Goal: Information Seeking & Learning: Find specific fact

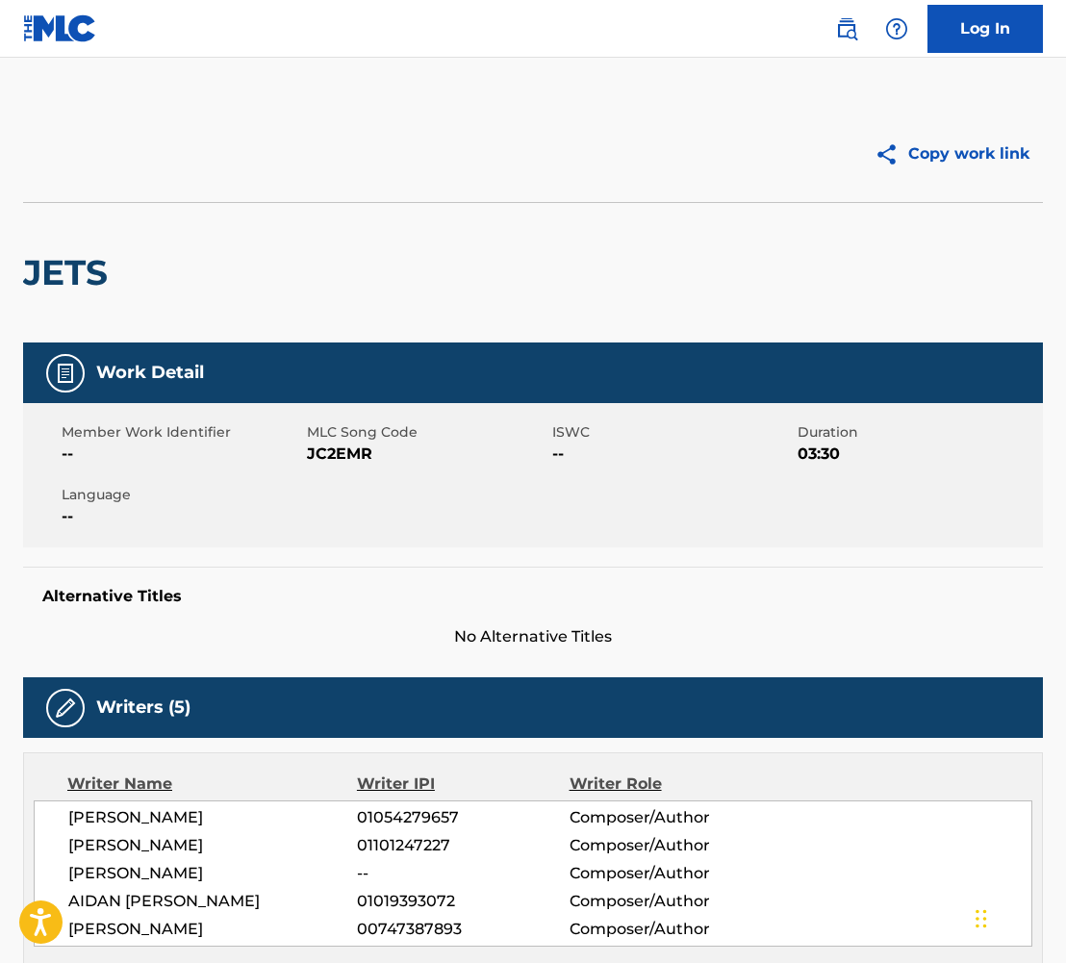
click at [40, 35] on img at bounding box center [60, 28] width 74 height 28
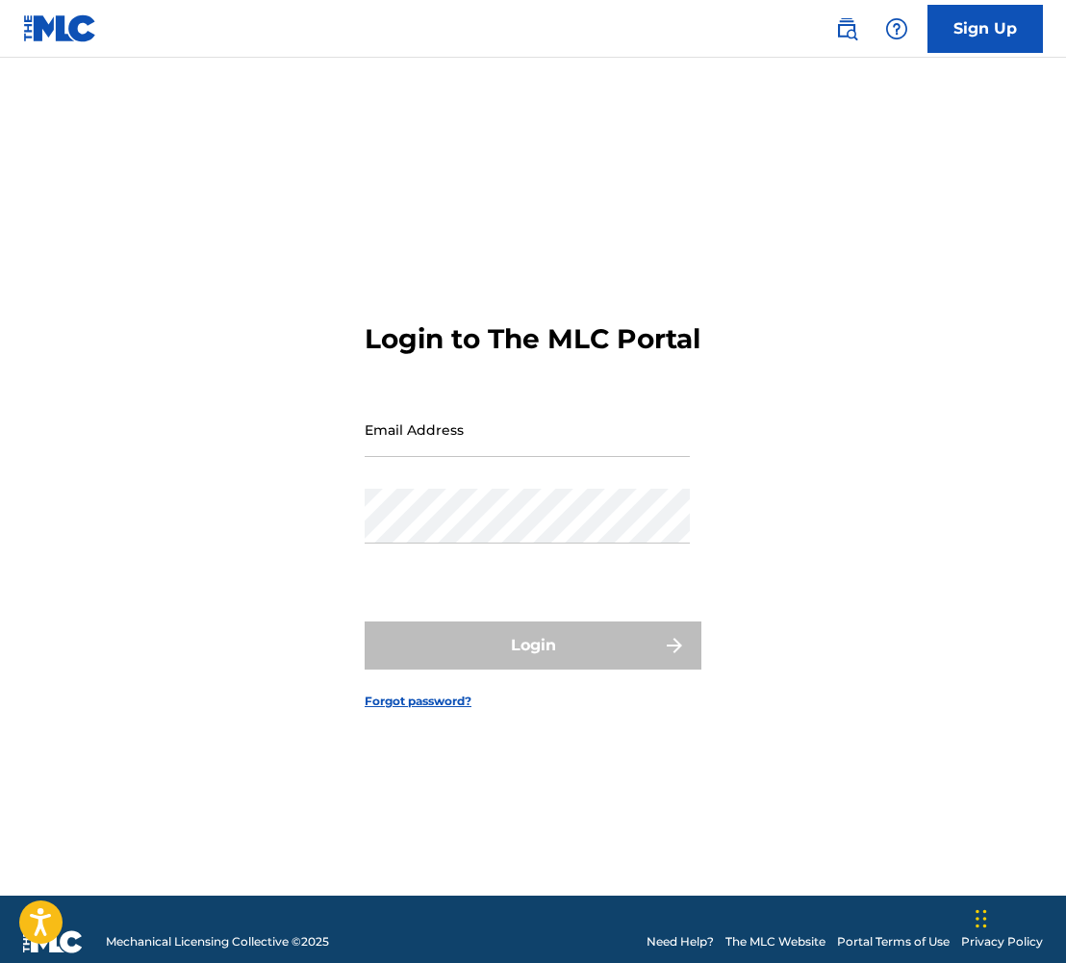
type input "[PERSON_NAME][EMAIL_ADDRESS][PERSON_NAME][DOMAIN_NAME]"
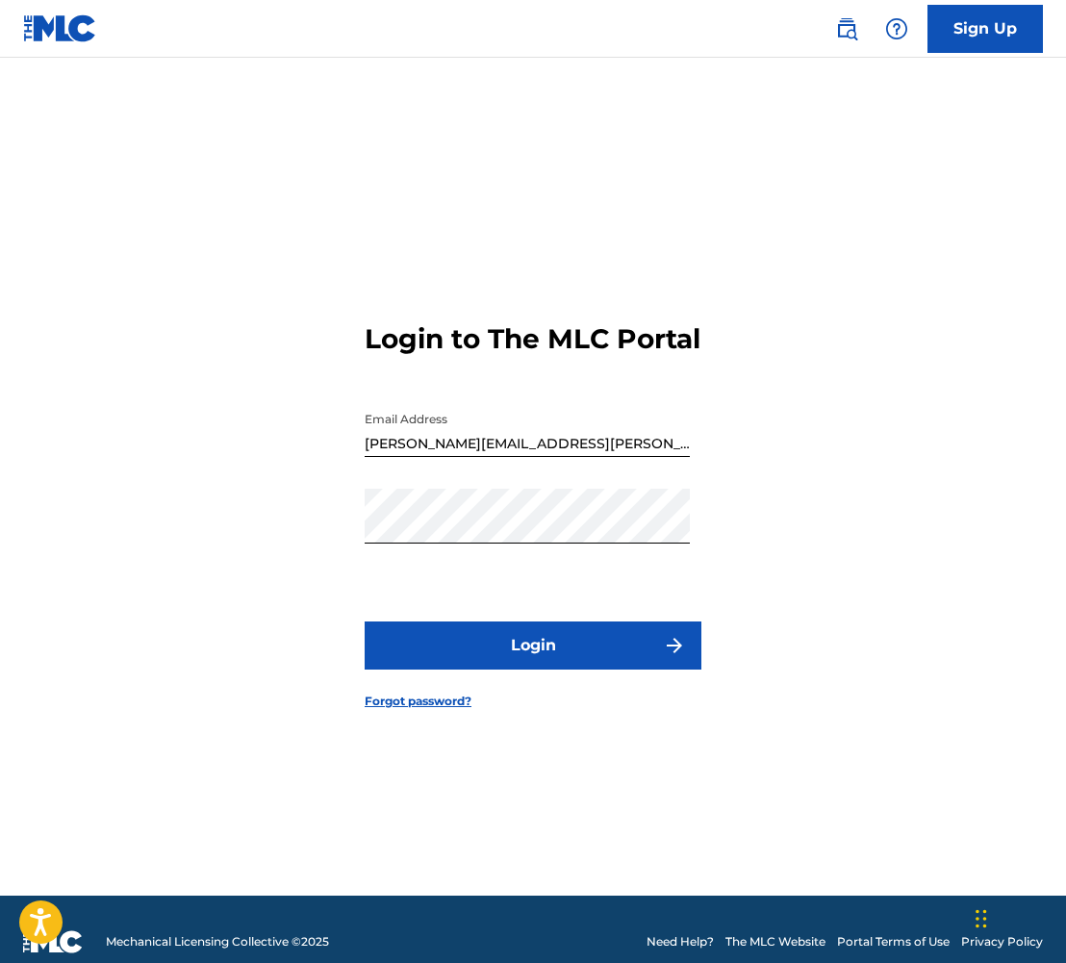
click at [839, 25] on img at bounding box center [846, 28] width 23 height 23
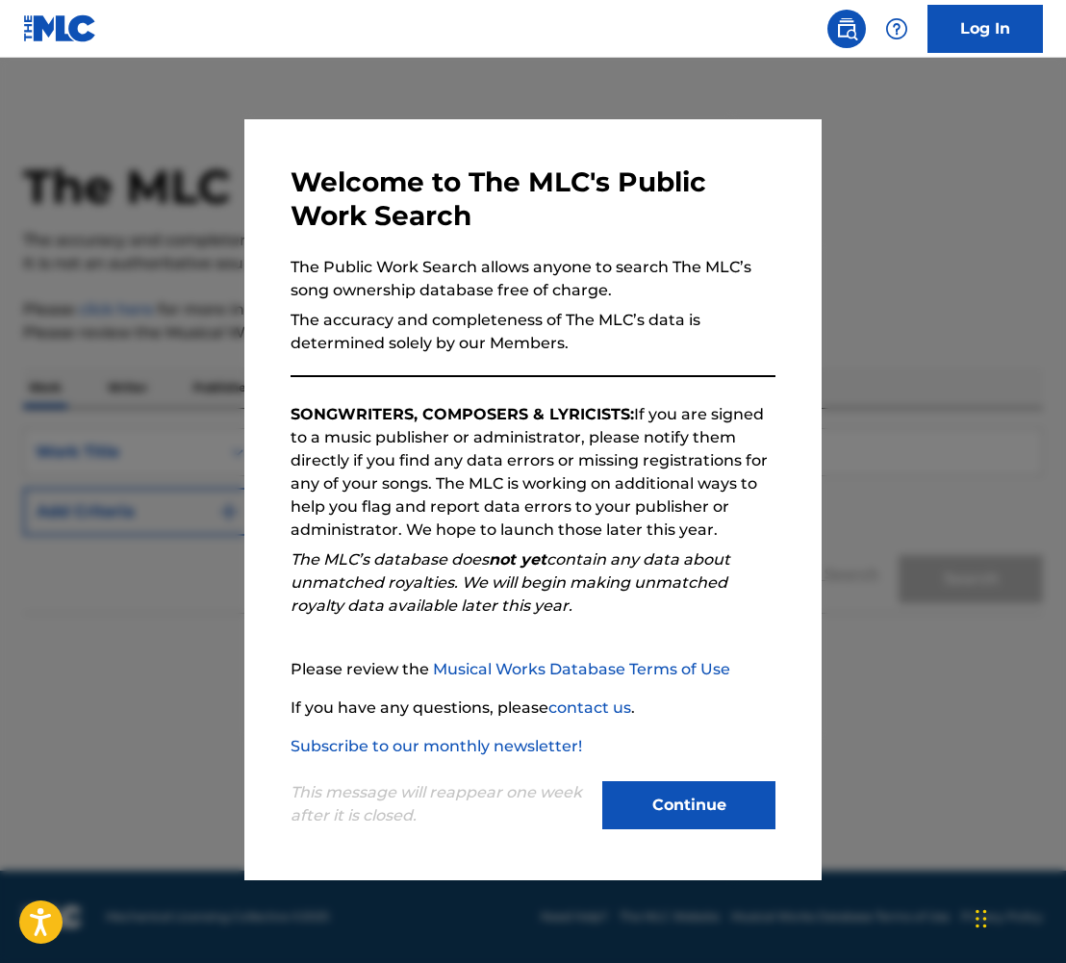
click at [706, 815] on button "Continue" at bounding box center [688, 805] width 173 height 48
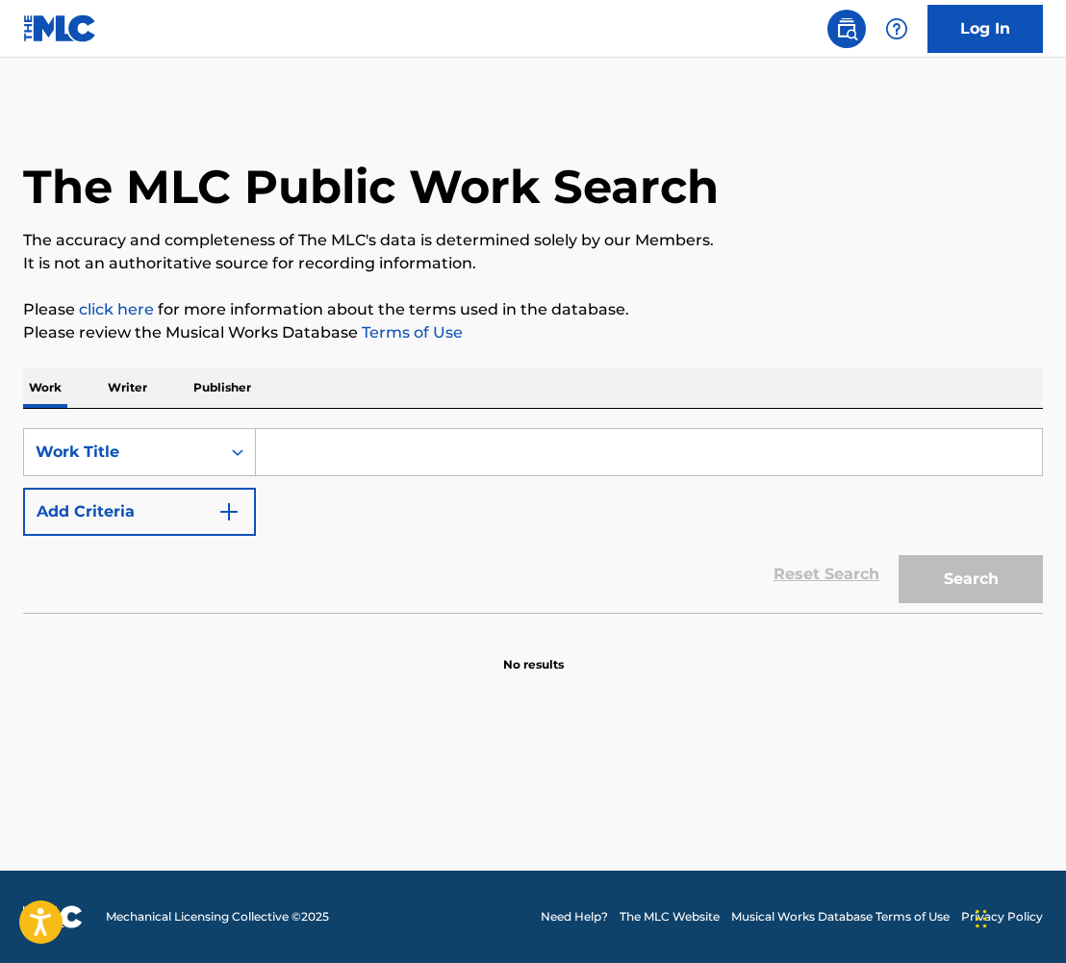
click at [361, 470] on input "Search Form" at bounding box center [649, 452] width 786 height 46
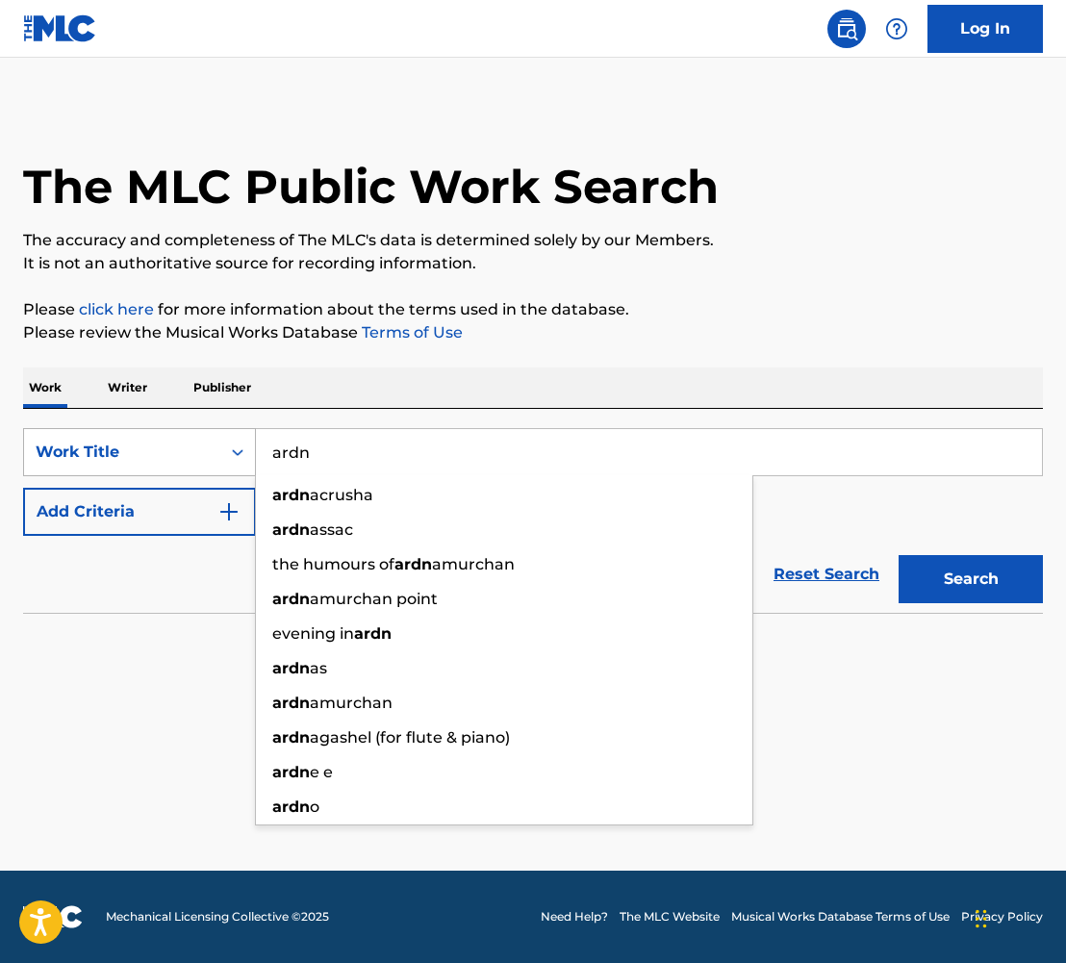
drag, startPoint x: 355, startPoint y: 447, endPoint x: 232, endPoint y: 442, distance: 123.2
click at [232, 442] on div "SearchWithCriteriab3316bfa-76c3-4040-a4e1-9f3389e97555 Work Title ardn ardn acr…" at bounding box center [532, 452] width 1019 height 48
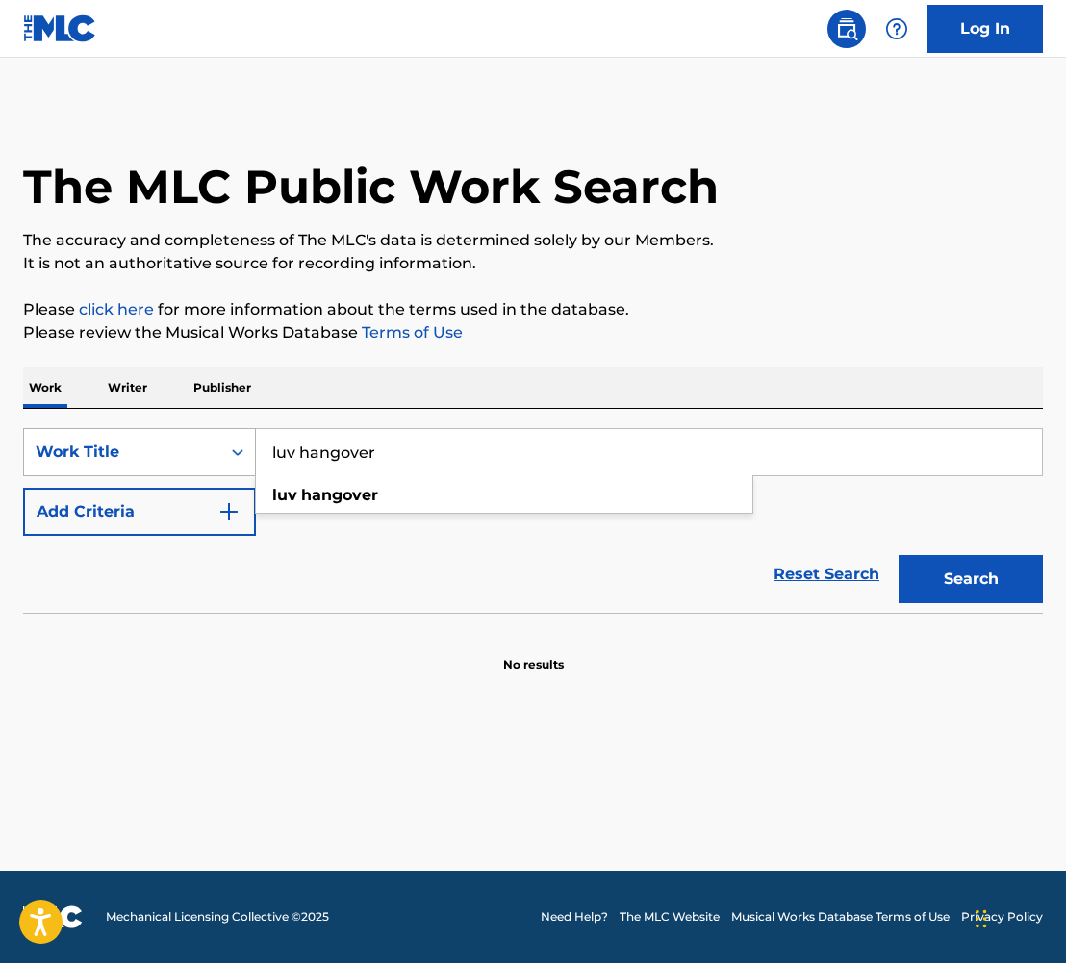
type input "luv hangover"
click at [898, 555] on button "Search" at bounding box center [970, 579] width 144 height 48
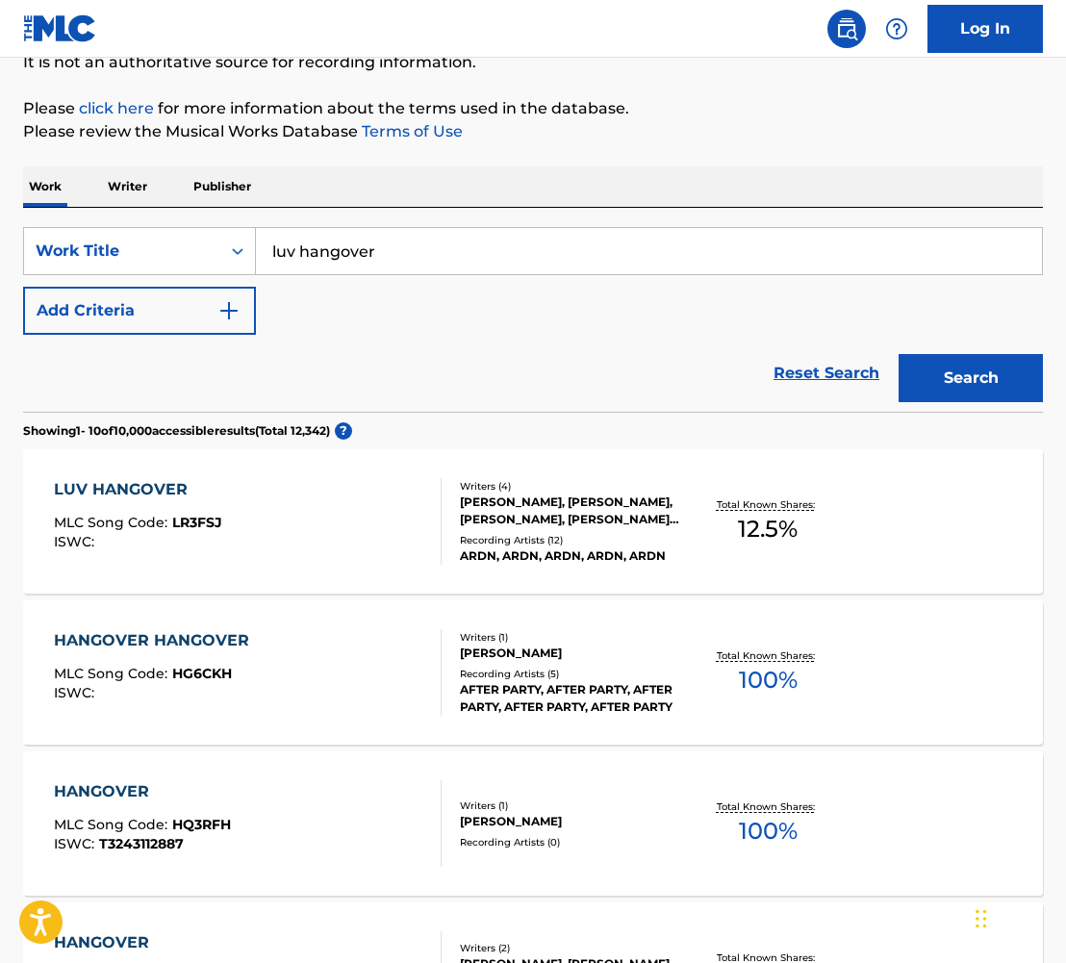
scroll to position [219, 0]
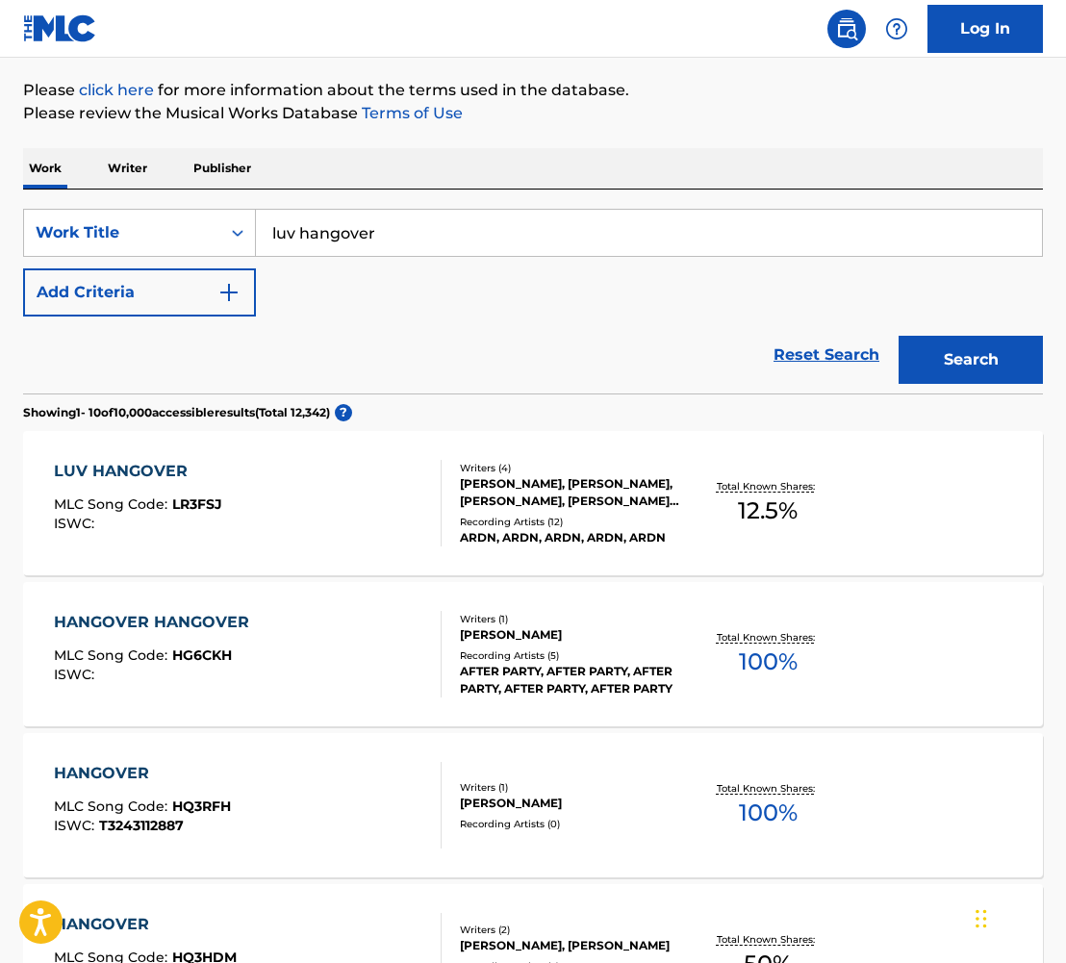
click at [163, 465] on div "LUV HANGOVER" at bounding box center [138, 471] width 168 height 23
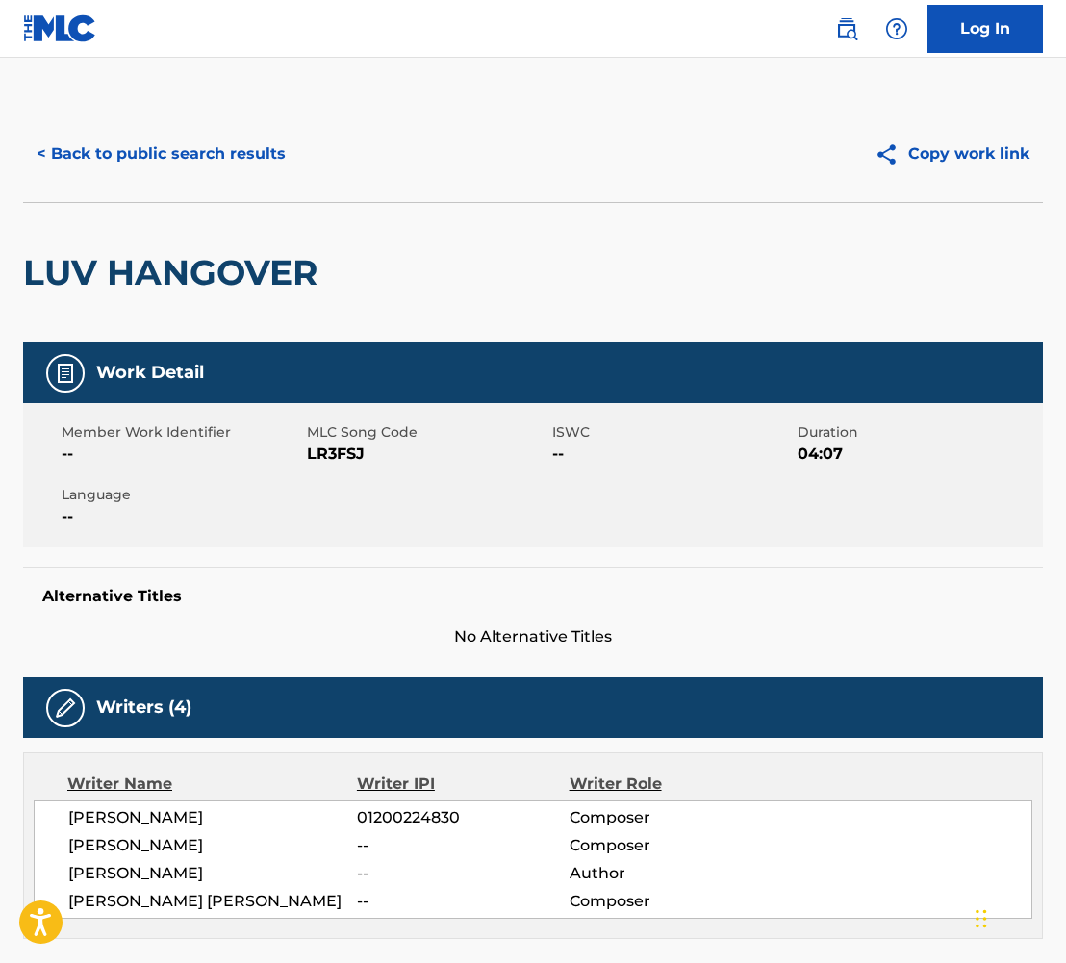
scroll to position [9, 0]
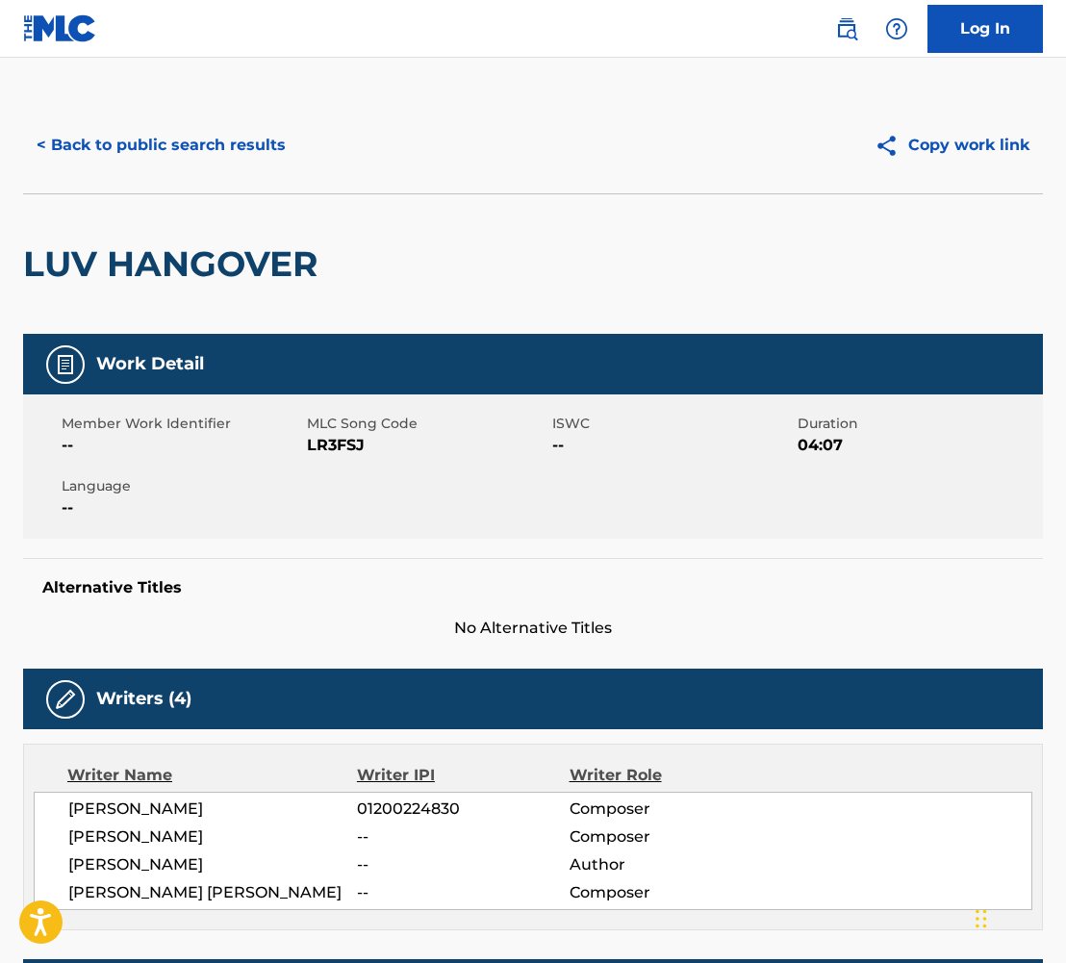
click at [565, 476] on div "Member Work Identifier -- MLC Song Code LR3FSJ ISWC -- Duration 04:07 Language …" at bounding box center [532, 466] width 1019 height 144
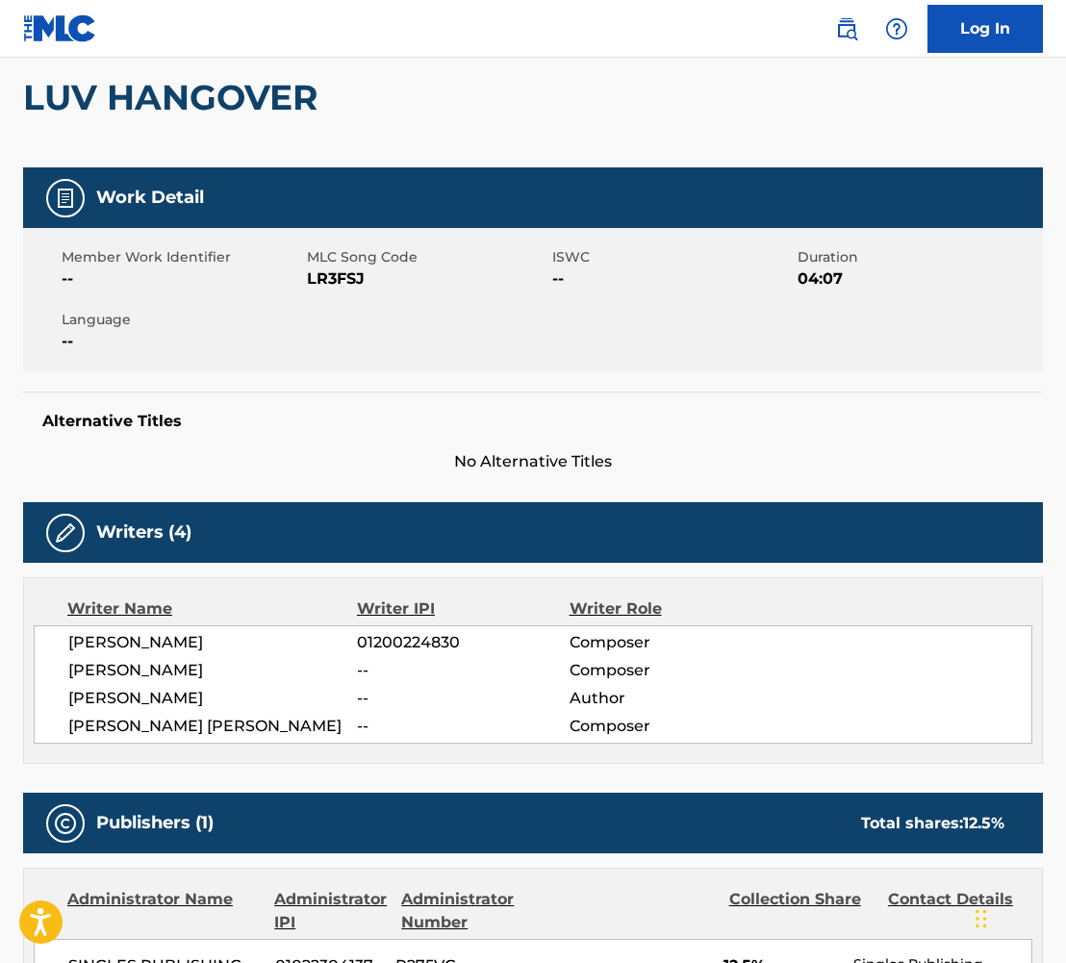
scroll to position [0, 0]
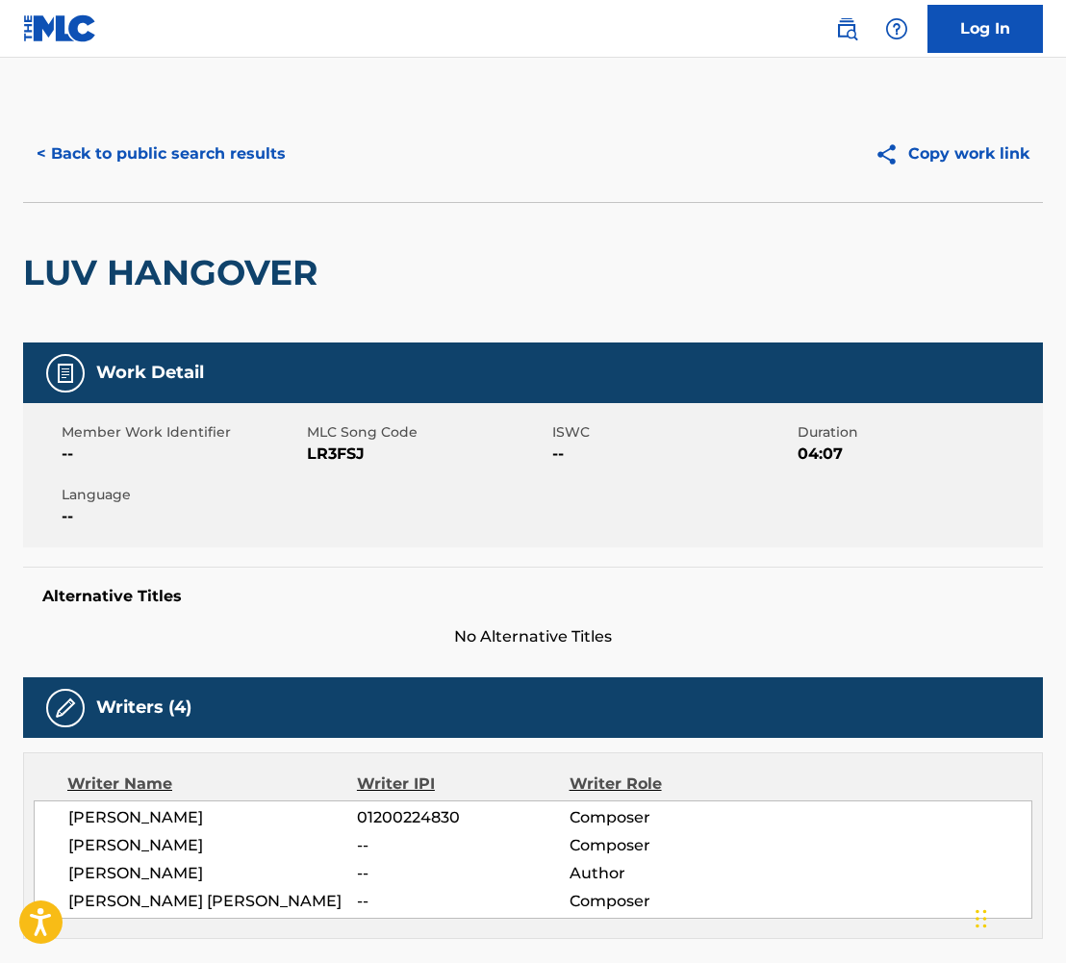
click at [216, 163] on button "< Back to public search results" at bounding box center [161, 154] width 276 height 48
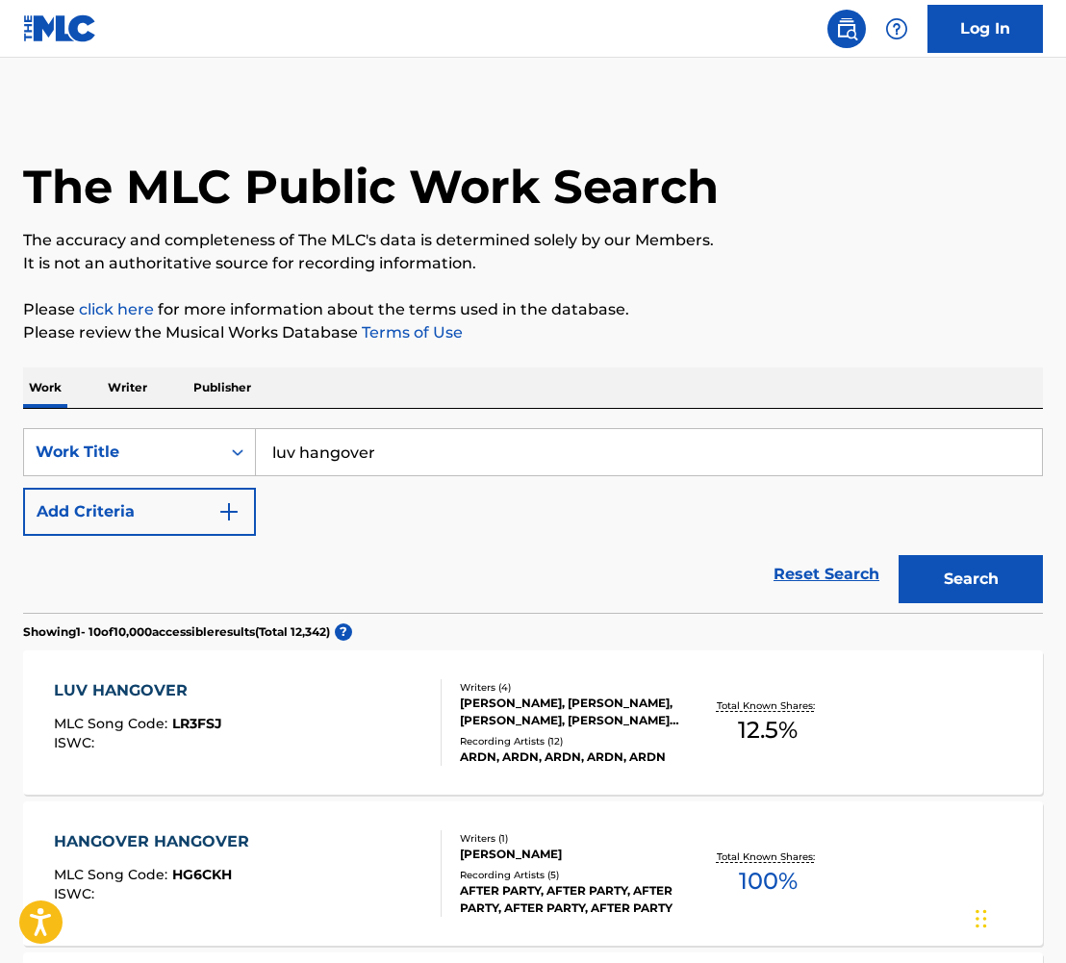
scroll to position [219, 0]
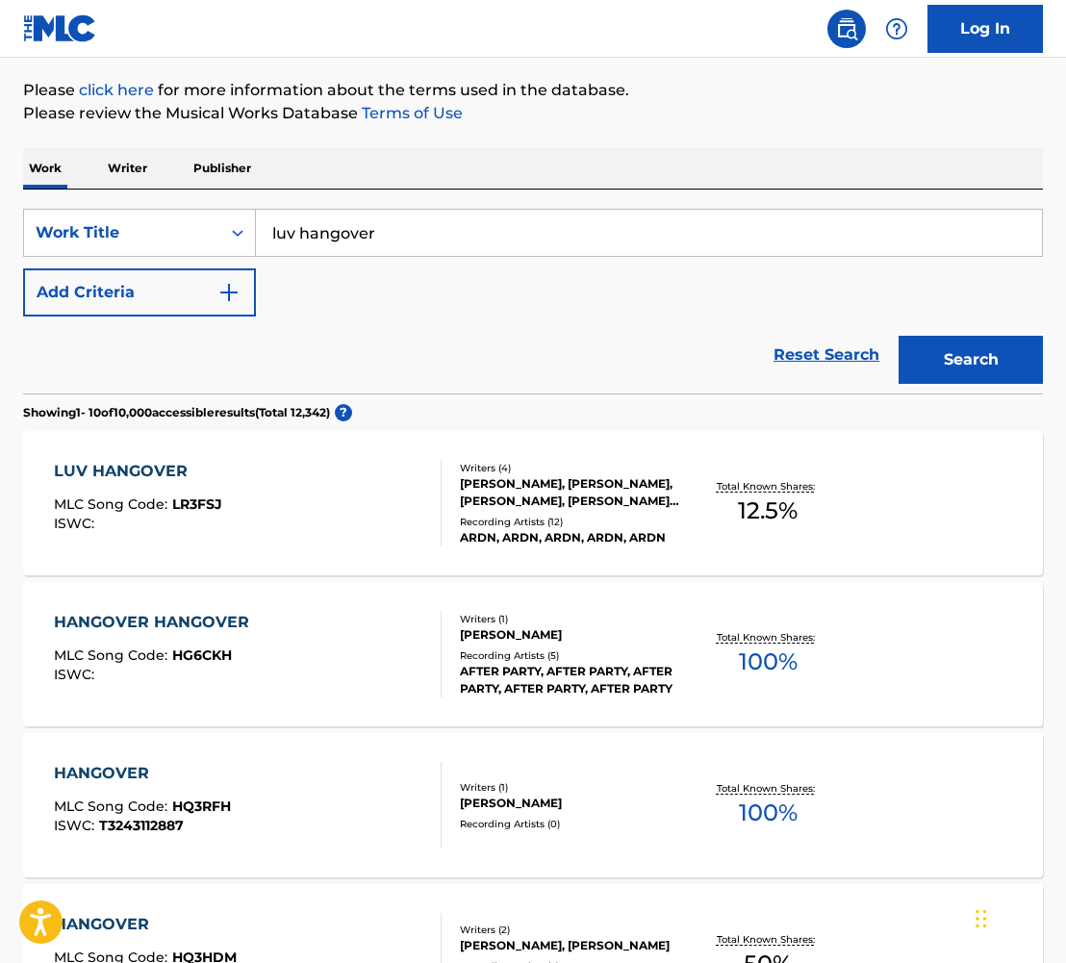
drag, startPoint x: 369, startPoint y: 223, endPoint x: 261, endPoint y: 213, distance: 109.2
click at [261, 213] on input "luv hangover" at bounding box center [649, 233] width 786 height 46
click at [392, 284] on div "so drunk i forgot you - twitch tapes" at bounding box center [504, 276] width 496 height 35
type input "so drunk i forgot you - twitch tapes"
click at [1017, 360] on button "Search" at bounding box center [970, 360] width 144 height 48
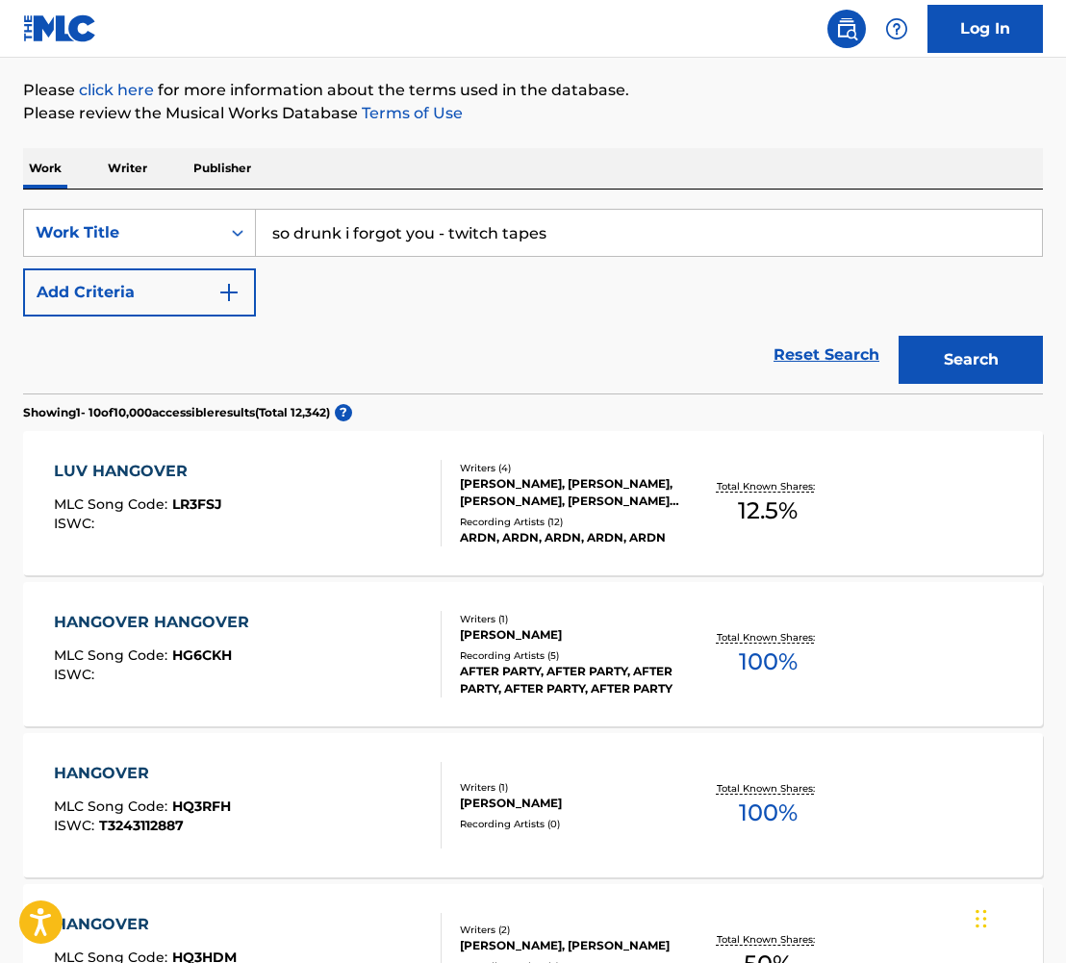
scroll to position [0, 0]
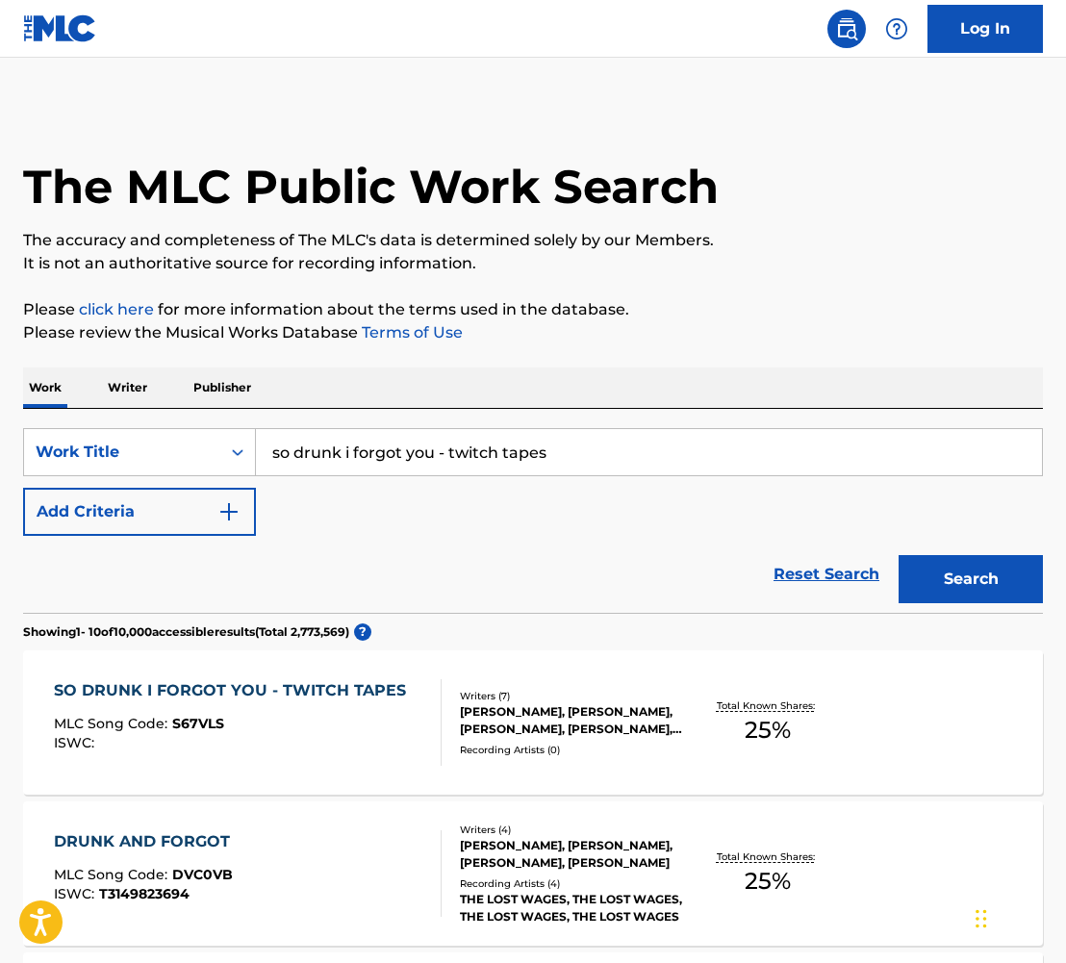
click at [229, 695] on div "SO DRUNK I FORGOT YOU - TWITCH TAPES" at bounding box center [235, 690] width 362 height 23
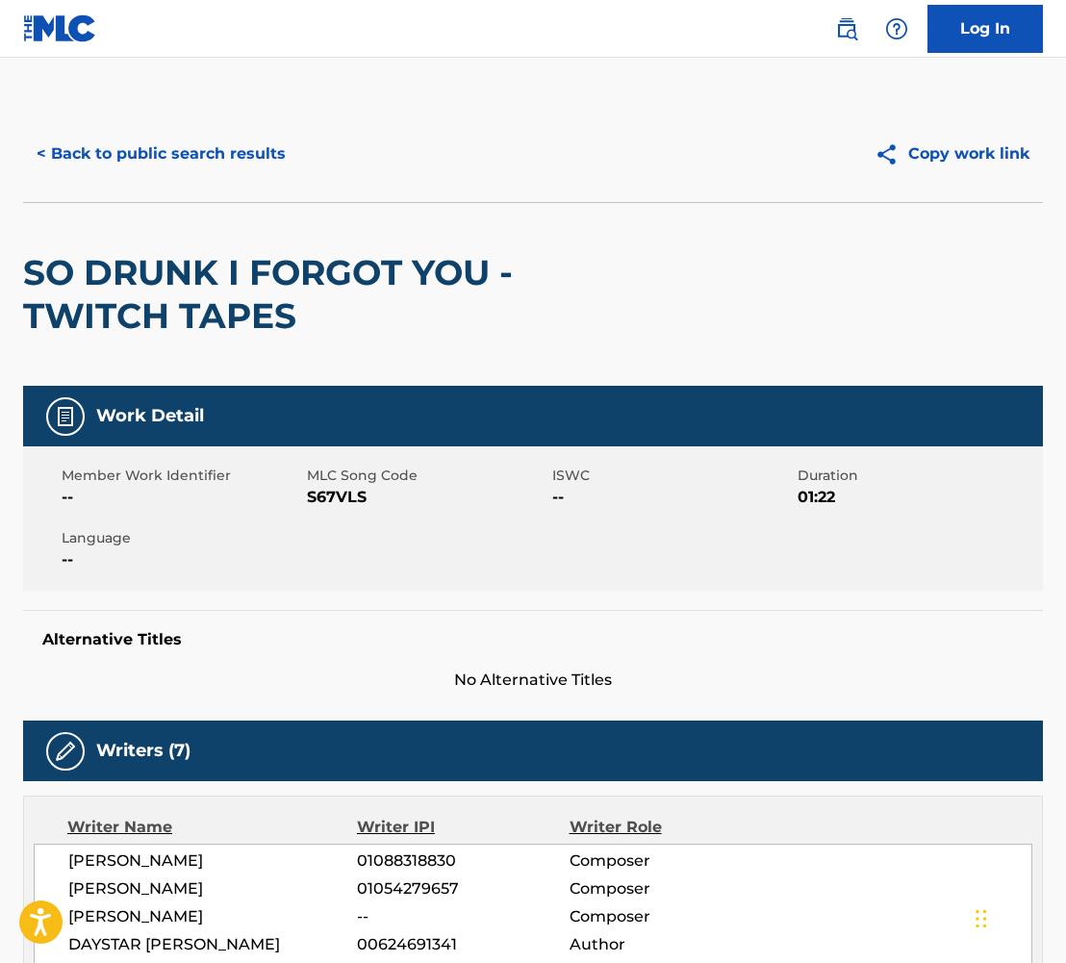
click at [197, 149] on button "< Back to public search results" at bounding box center [161, 154] width 276 height 48
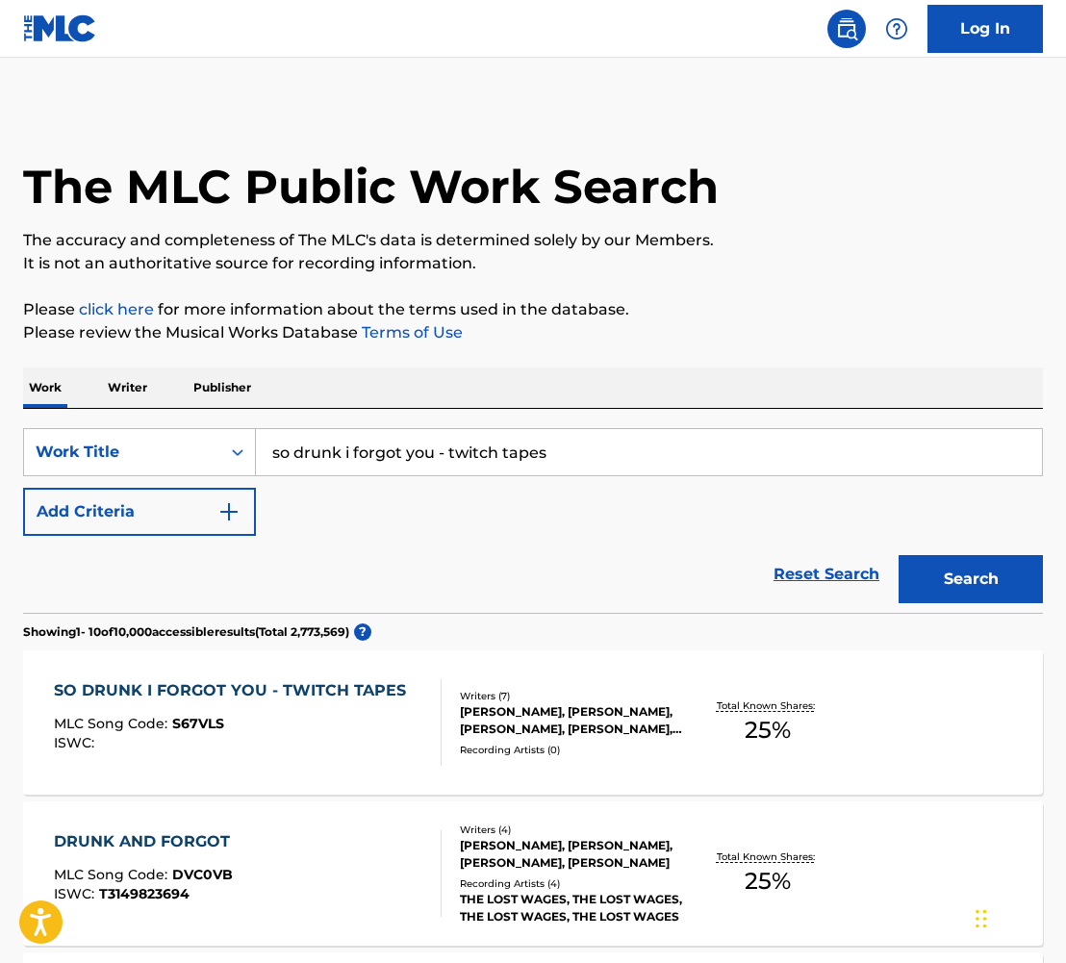
drag, startPoint x: 590, startPoint y: 437, endPoint x: 615, endPoint y: 456, distance: 32.3
click at [615, 456] on input "so drunk i forgot you - twitch tapes" at bounding box center [649, 452] width 786 height 46
type input "swing ya pole"
click at [396, 496] on div "swing ya pole" at bounding box center [504, 495] width 496 height 35
click at [930, 588] on button "Search" at bounding box center [970, 579] width 144 height 48
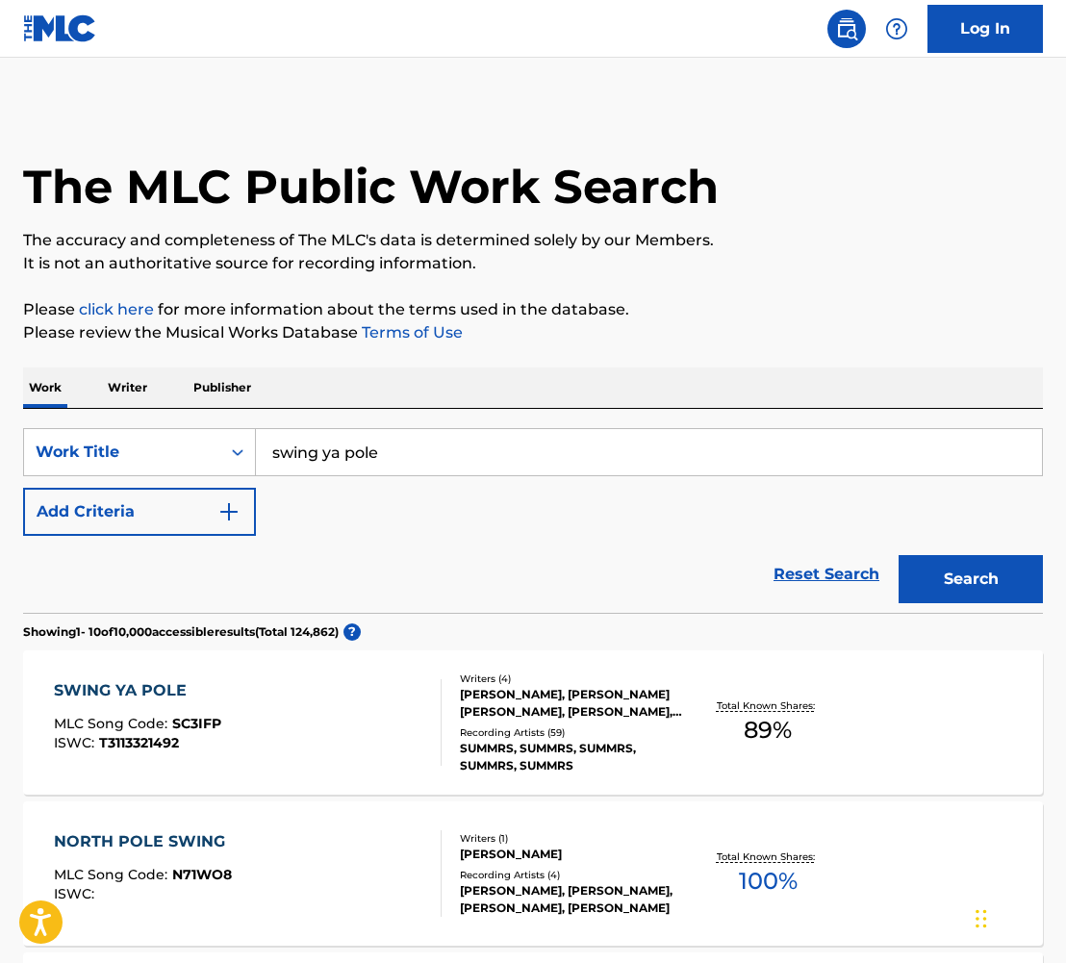
click at [164, 682] on div "SWING YA POLE" at bounding box center [137, 690] width 167 height 23
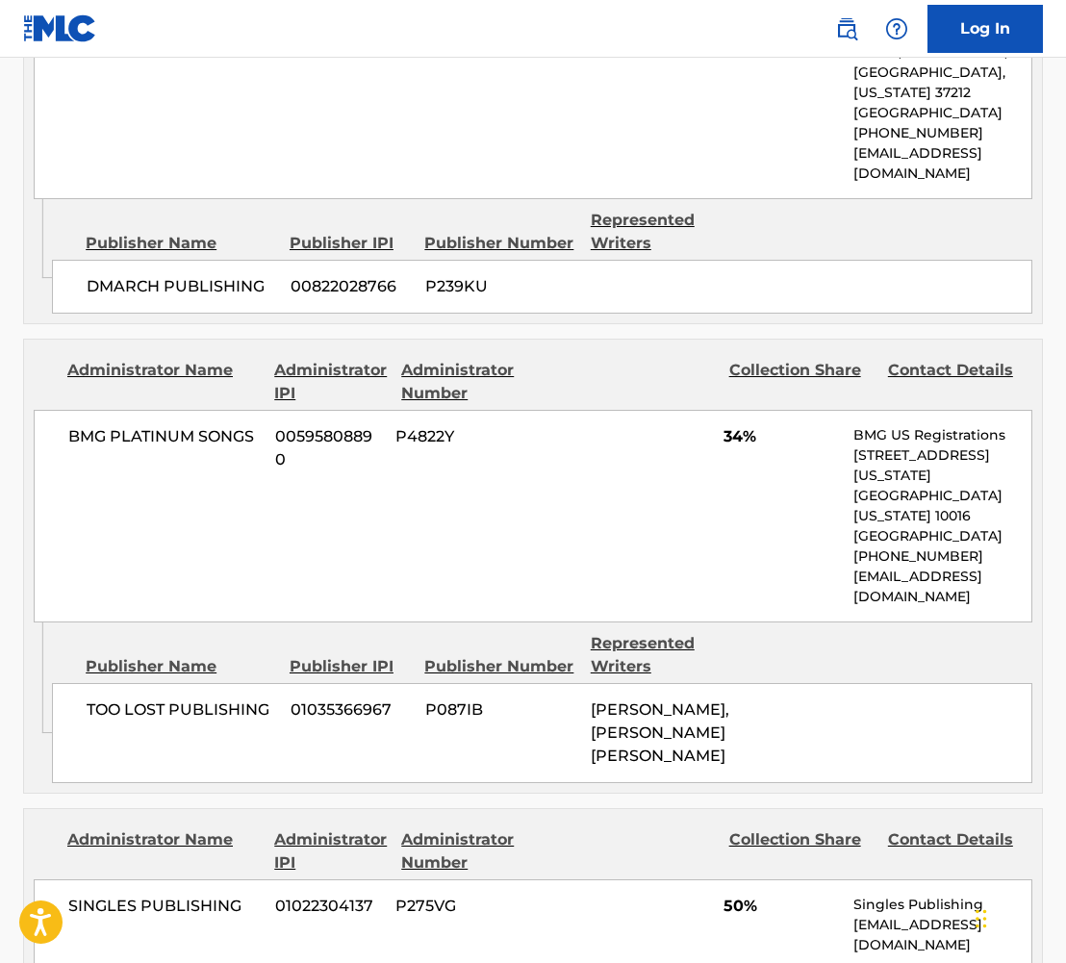
scroll to position [1146, 0]
drag, startPoint x: 424, startPoint y: 259, endPoint x: 490, endPoint y: 266, distance: 65.8
click at [490, 276] on span "P239KU" at bounding box center [500, 287] width 151 height 23
copy span "P239KU"
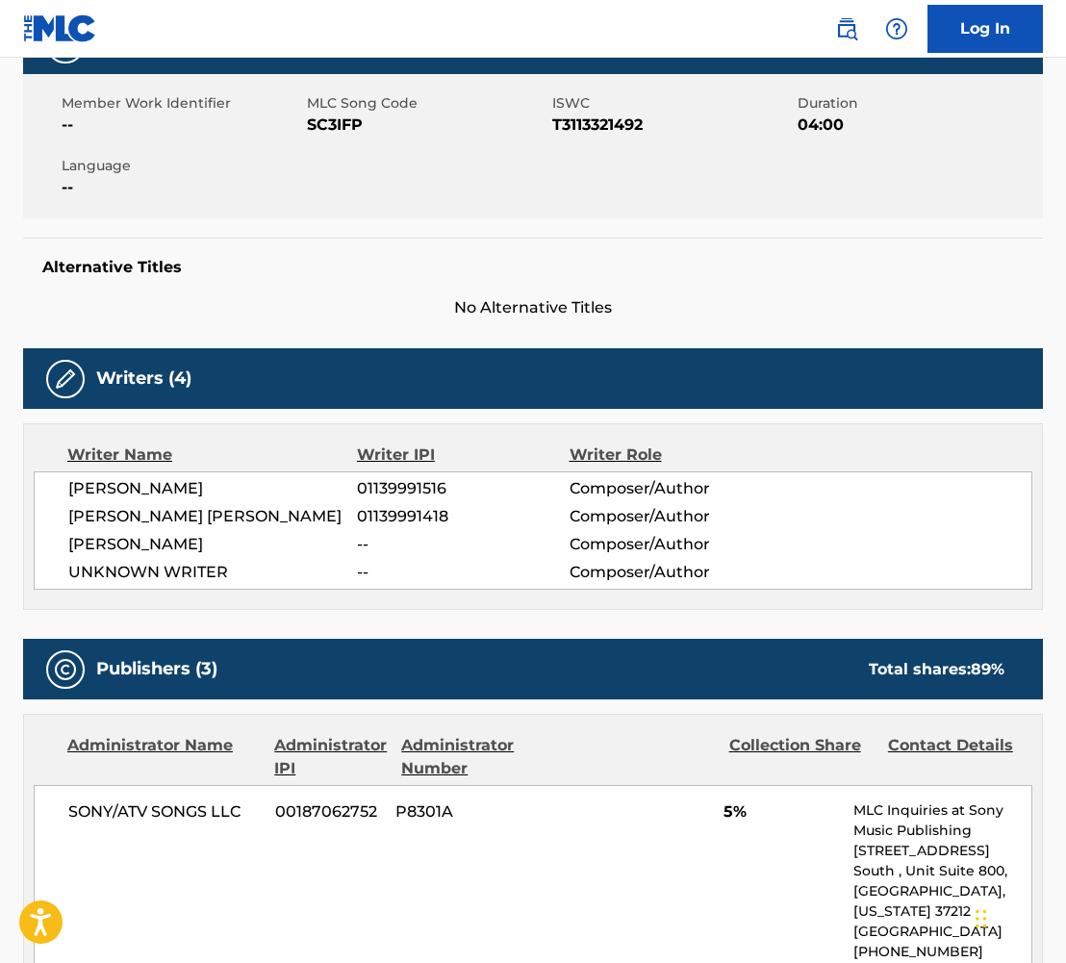
scroll to position [0, 0]
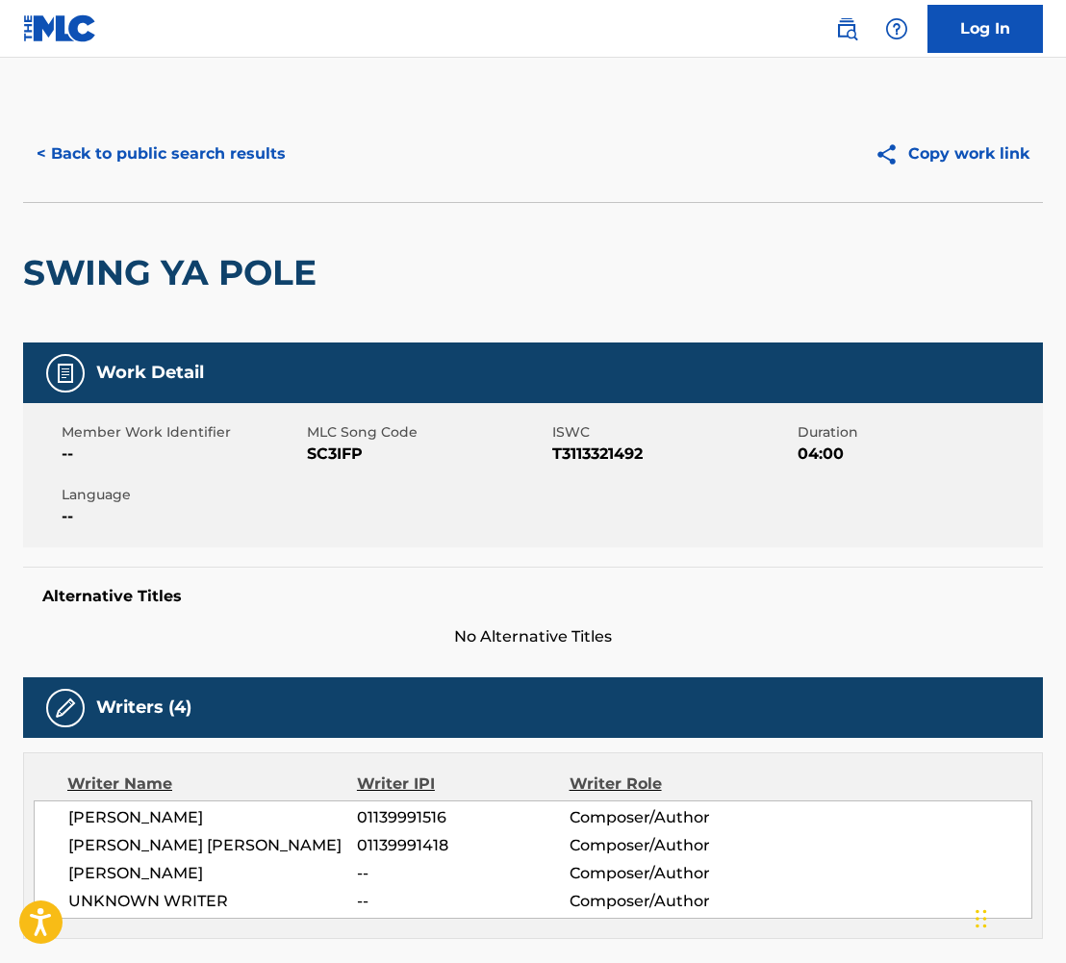
click at [103, 169] on button "< Back to public search results" at bounding box center [161, 154] width 276 height 48
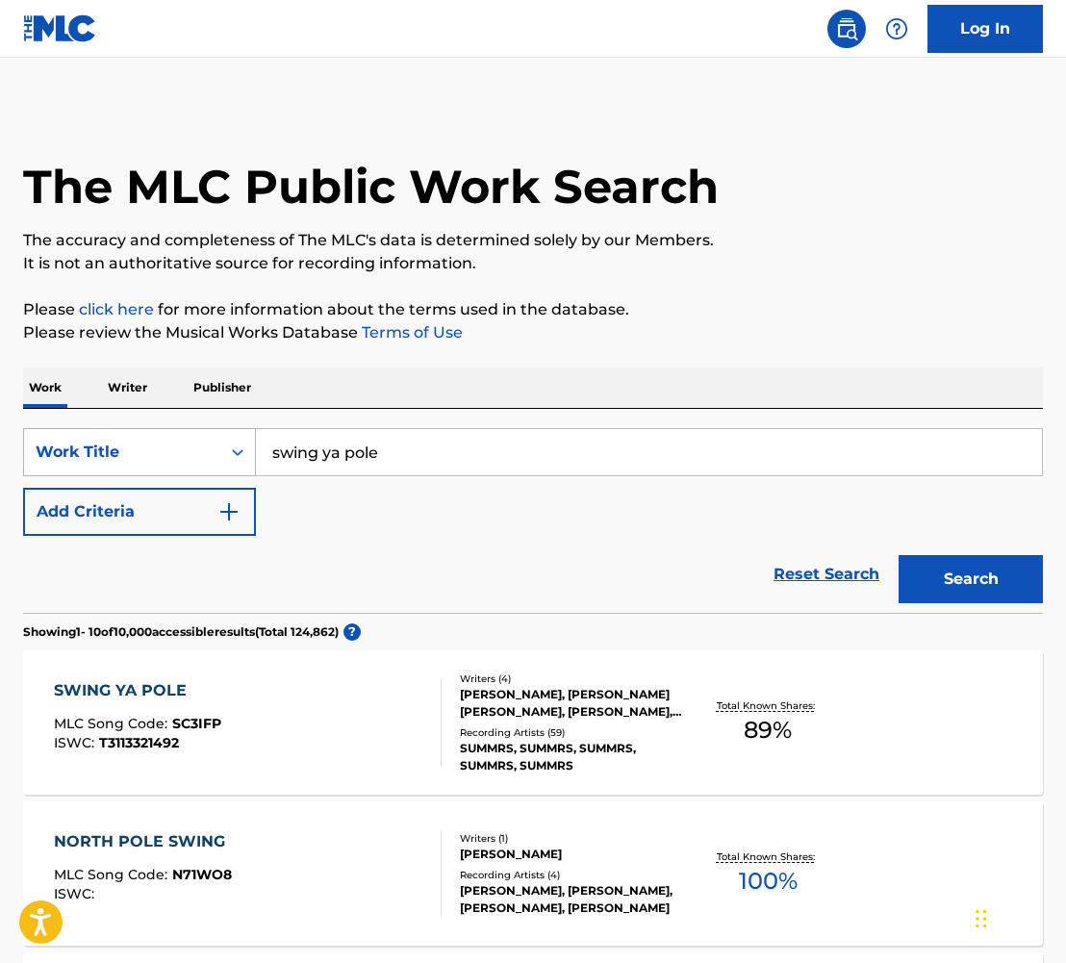
click at [189, 455] on div "Work Title" at bounding box center [122, 451] width 173 height 23
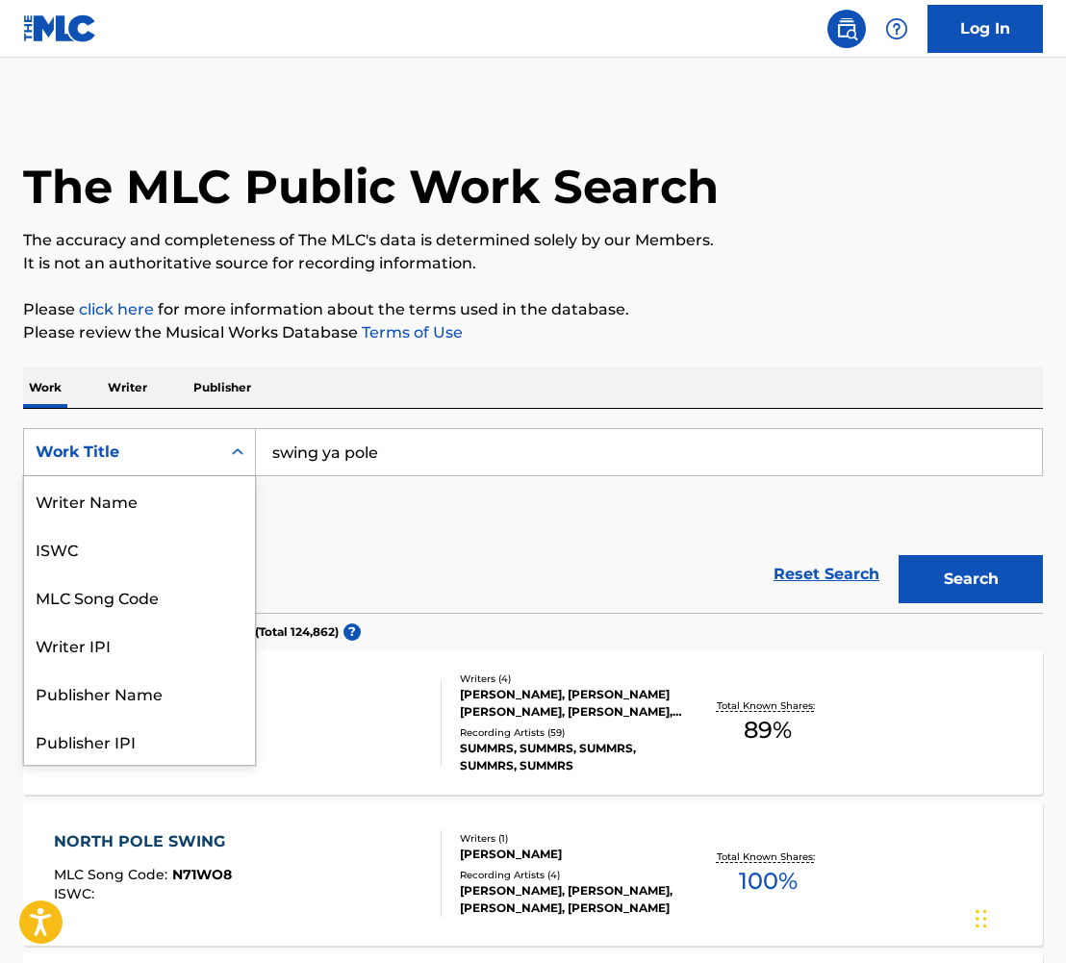
scroll to position [96, 0]
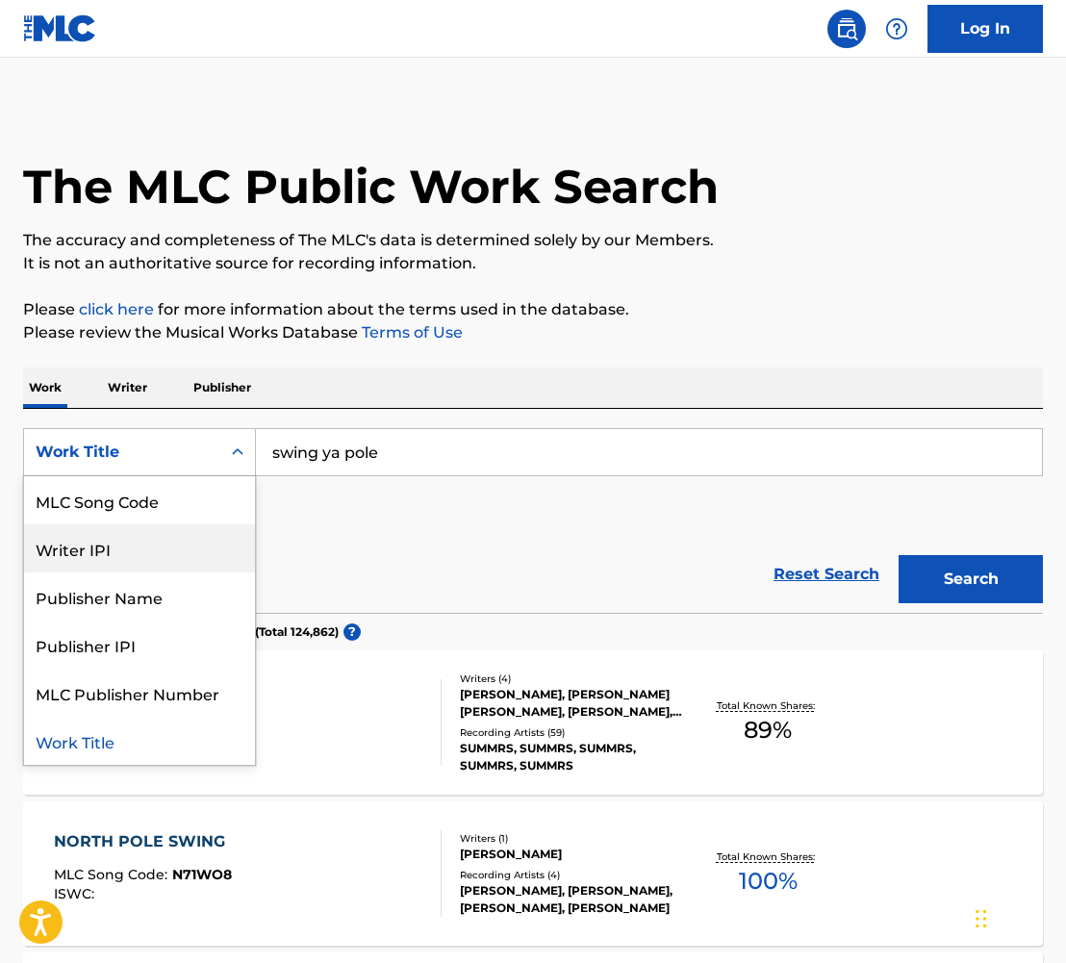
click at [132, 535] on div "Writer IPI" at bounding box center [139, 548] width 231 height 48
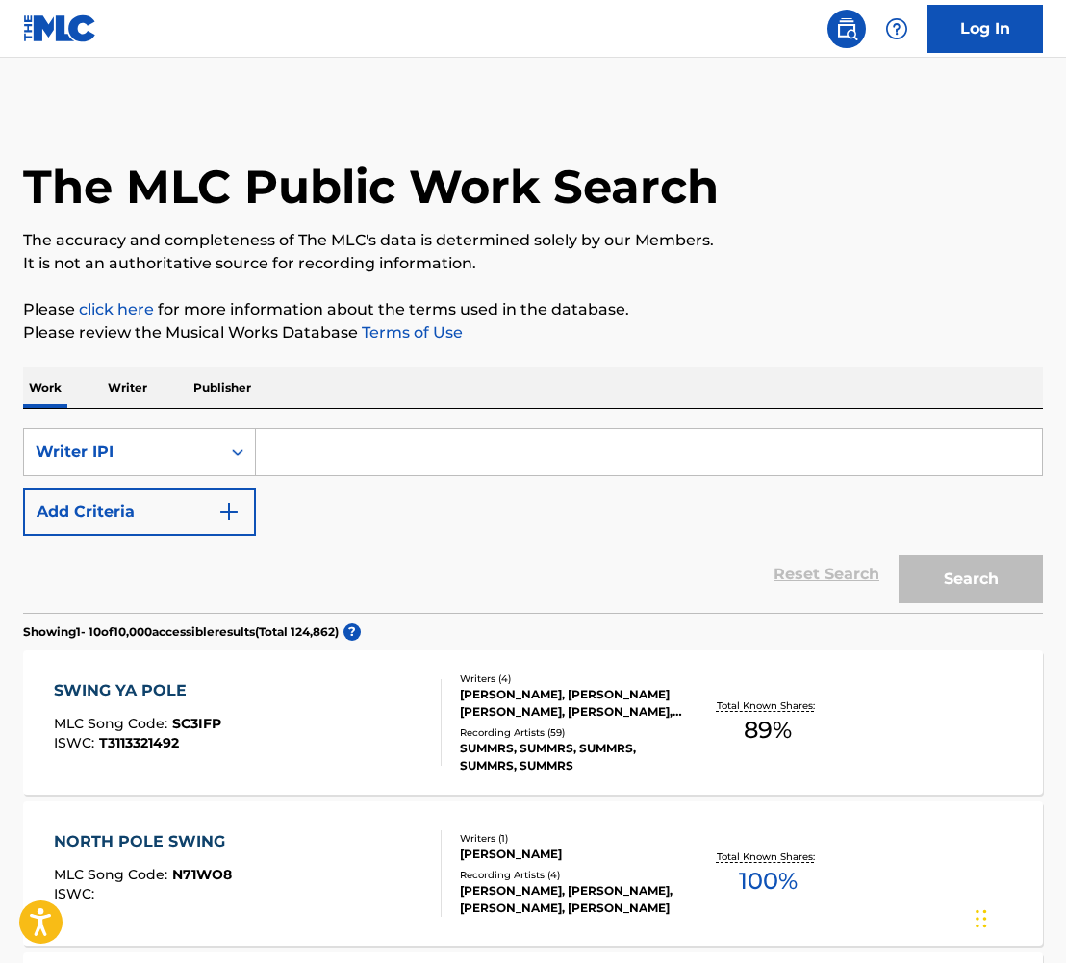
click at [506, 693] on div "[PERSON_NAME], [PERSON_NAME] [PERSON_NAME], [PERSON_NAME], UNKNOWN WRITER" at bounding box center [572, 703] width 224 height 35
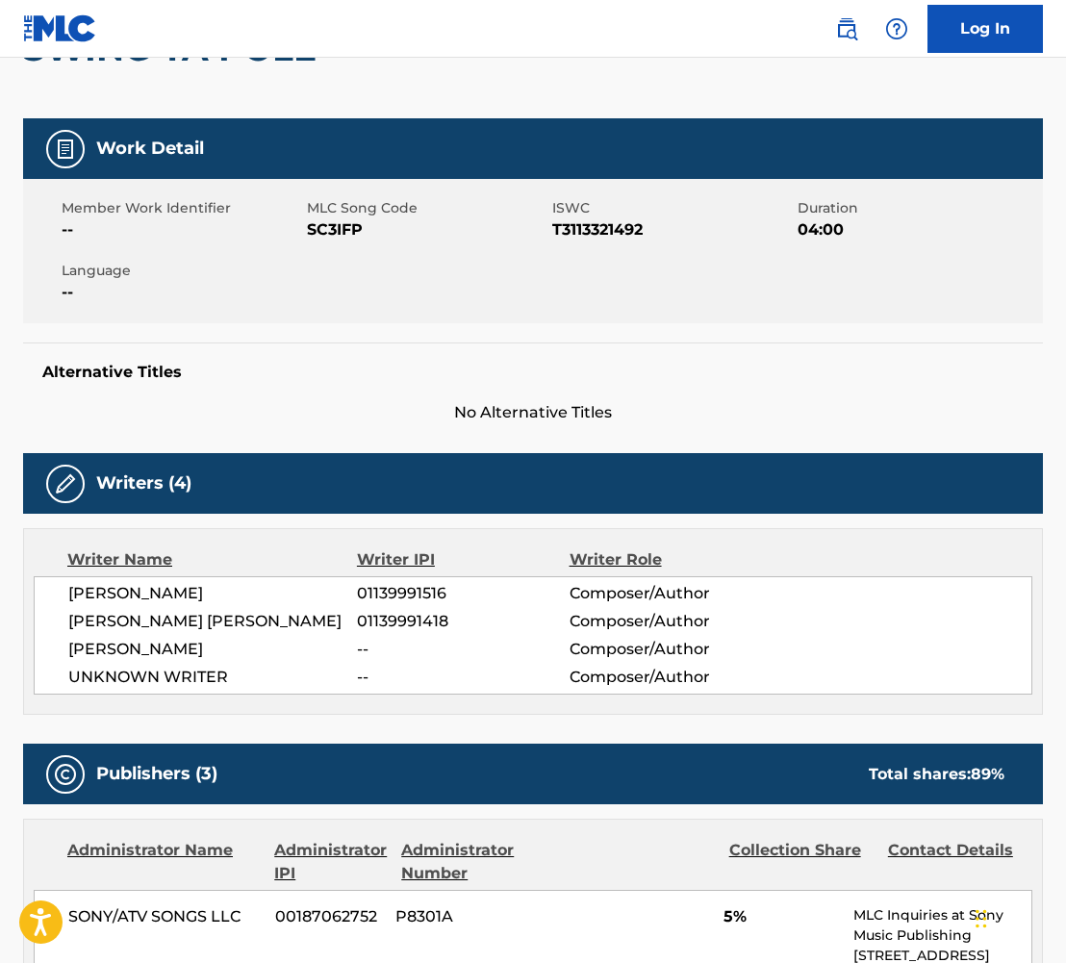
scroll to position [505, 0]
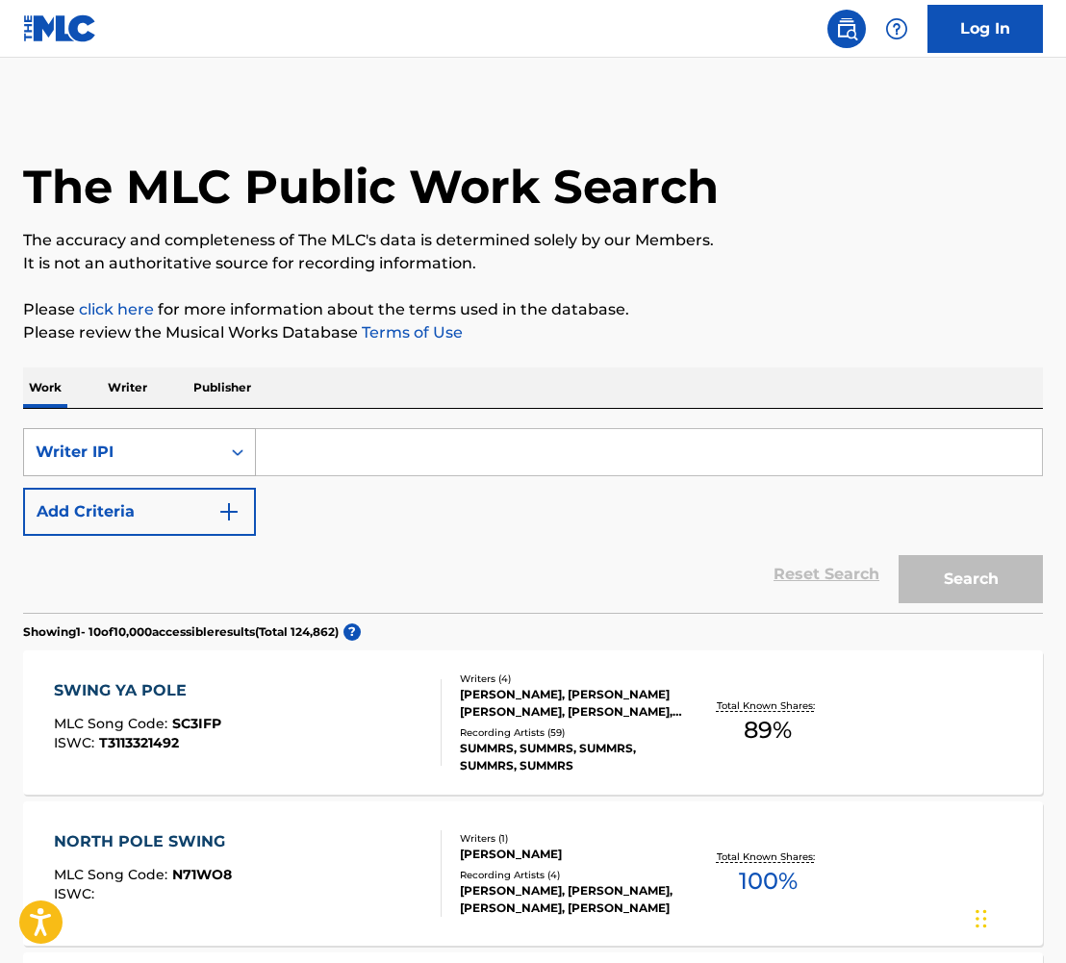
click at [214, 442] on div "Writer IPI" at bounding box center [122, 452] width 196 height 37
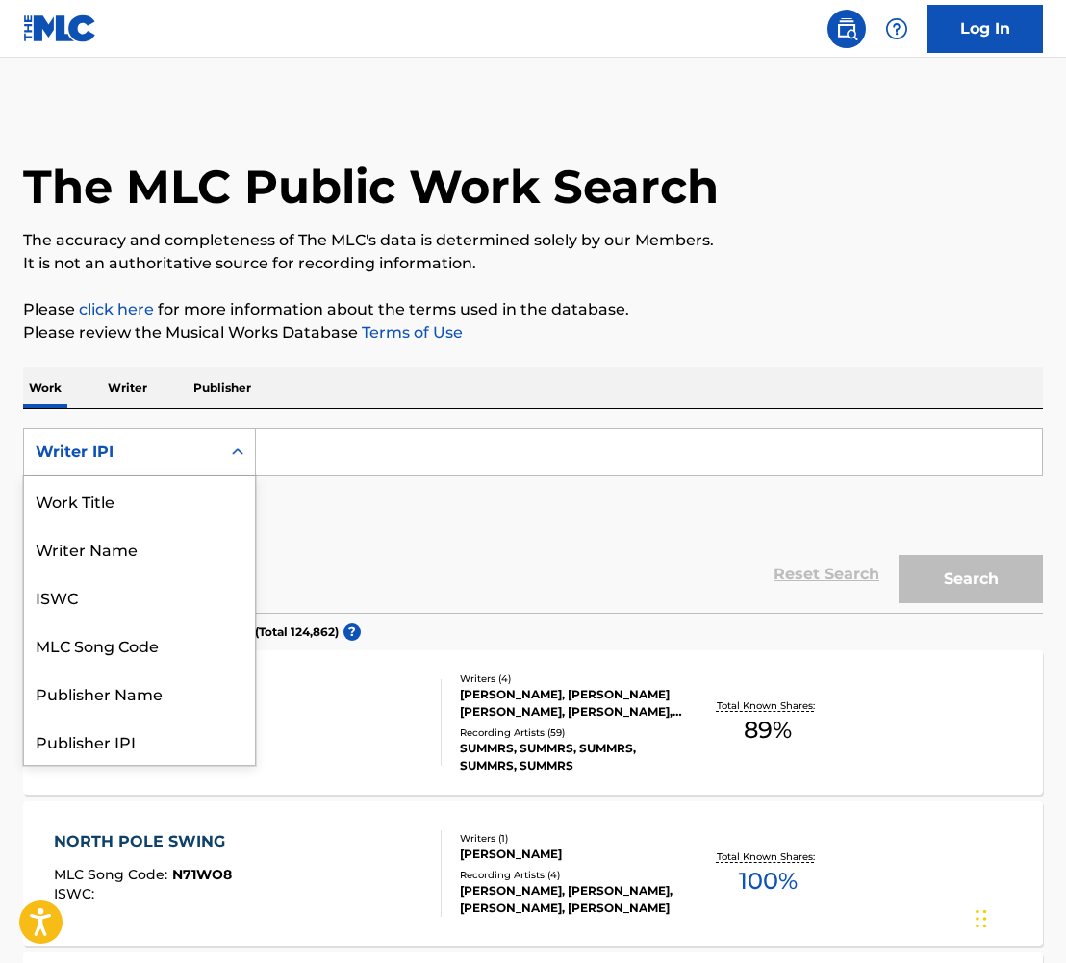
scroll to position [96, 0]
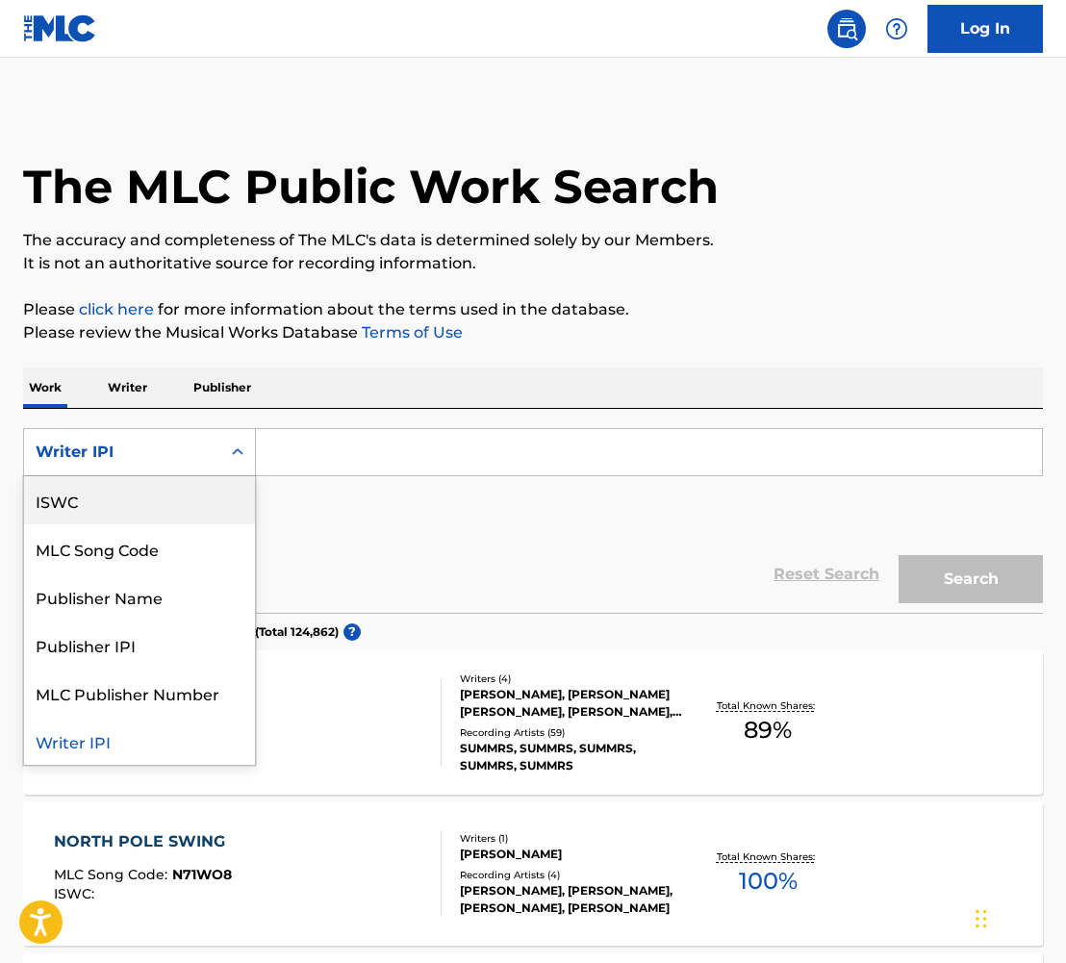
drag, startPoint x: 207, startPoint y: 493, endPoint x: 198, endPoint y: 483, distance: 13.7
click at [207, 493] on div "ISWC" at bounding box center [139, 500] width 231 height 48
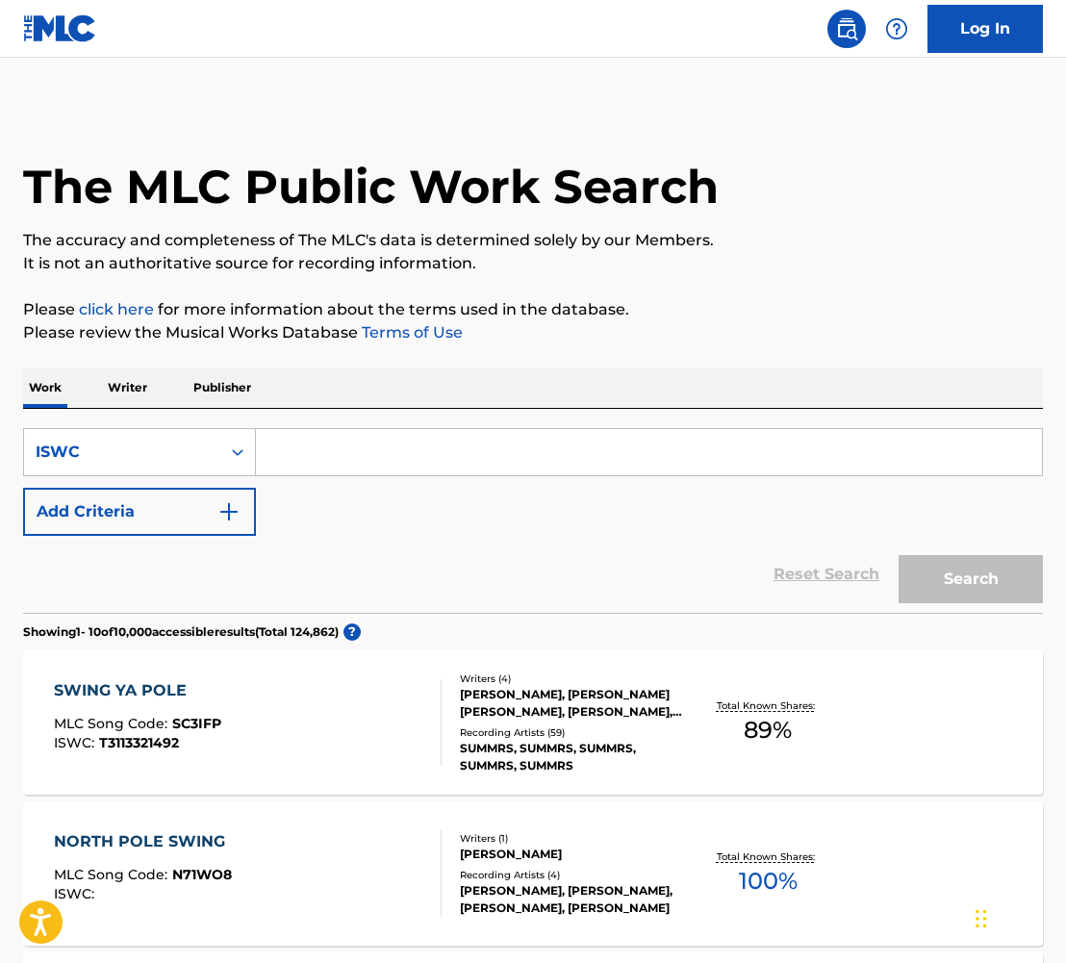
click at [135, 400] on p "Writer" at bounding box center [127, 387] width 51 height 40
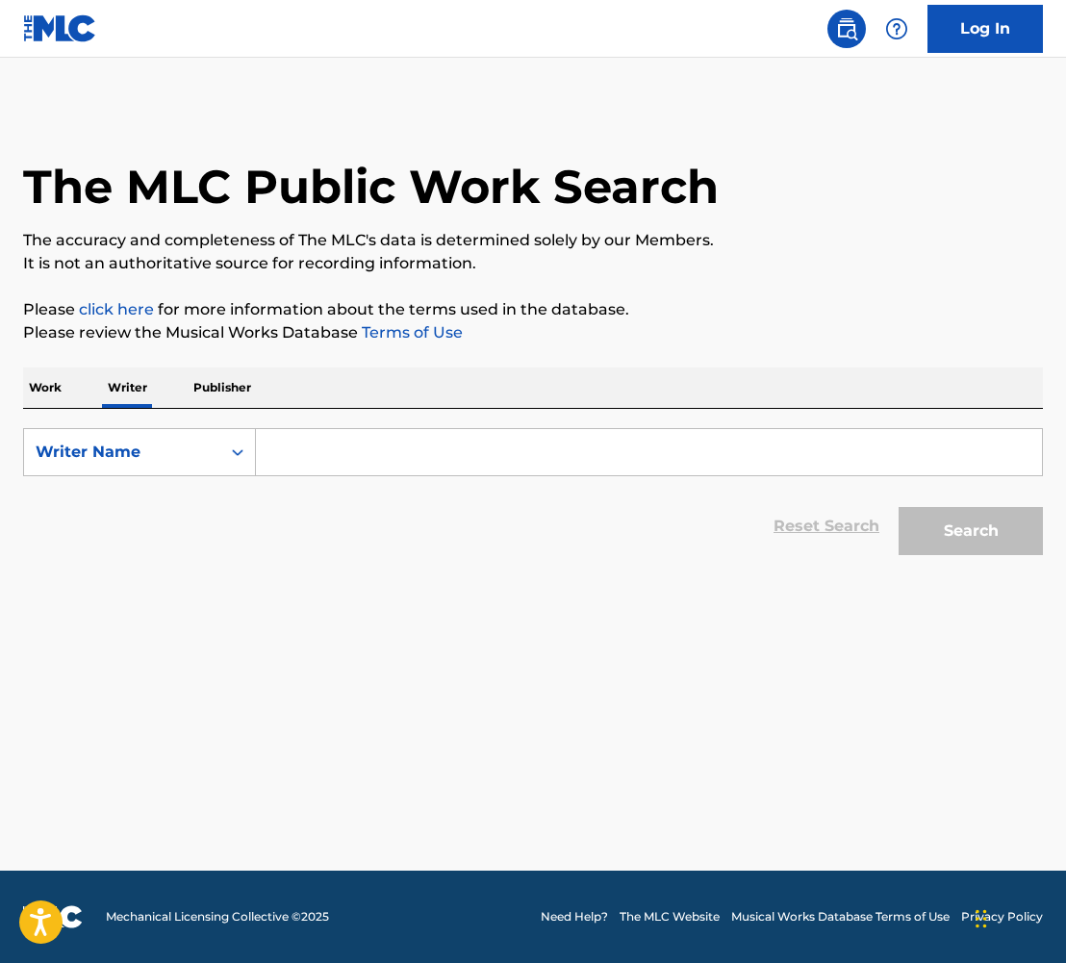
click at [335, 451] on input "Search Form" at bounding box center [649, 452] width 786 height 46
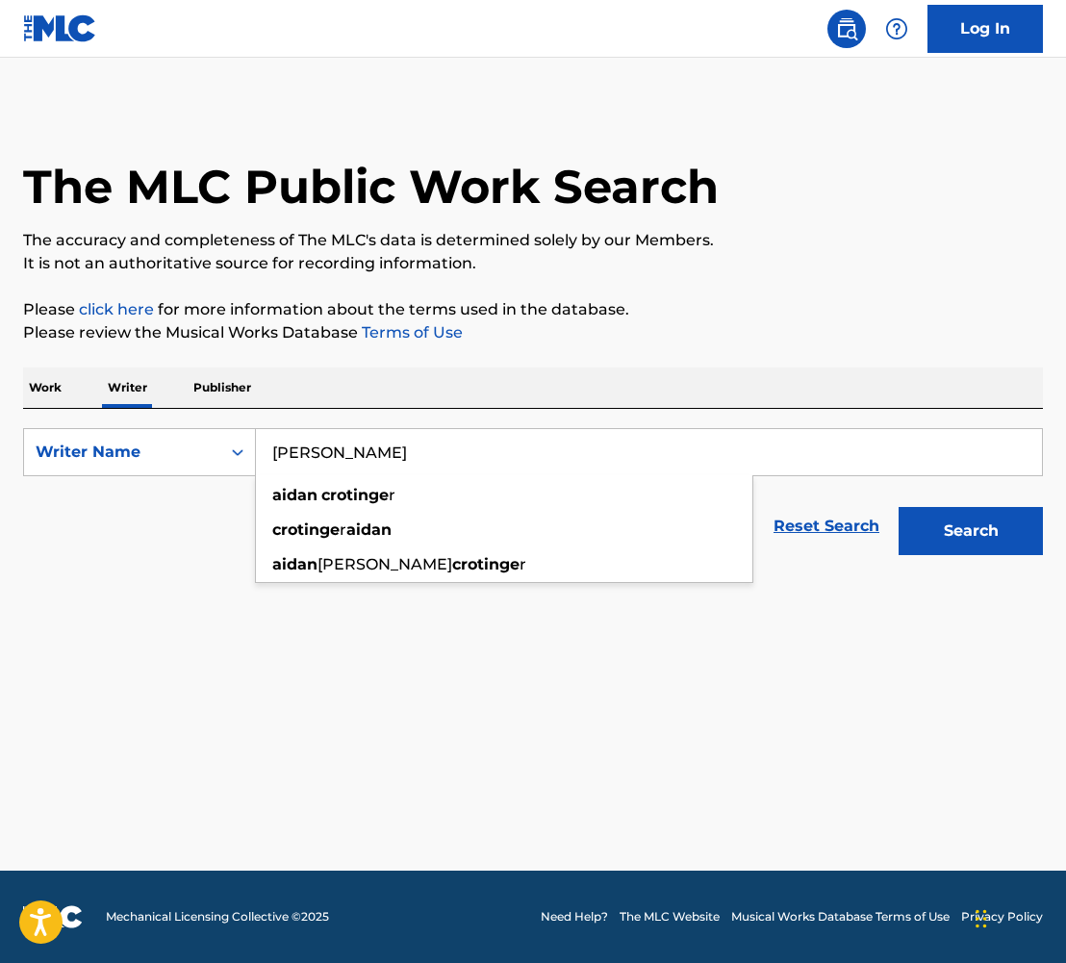
type input "[PERSON_NAME]"
click at [898, 507] on button "Search" at bounding box center [970, 531] width 144 height 48
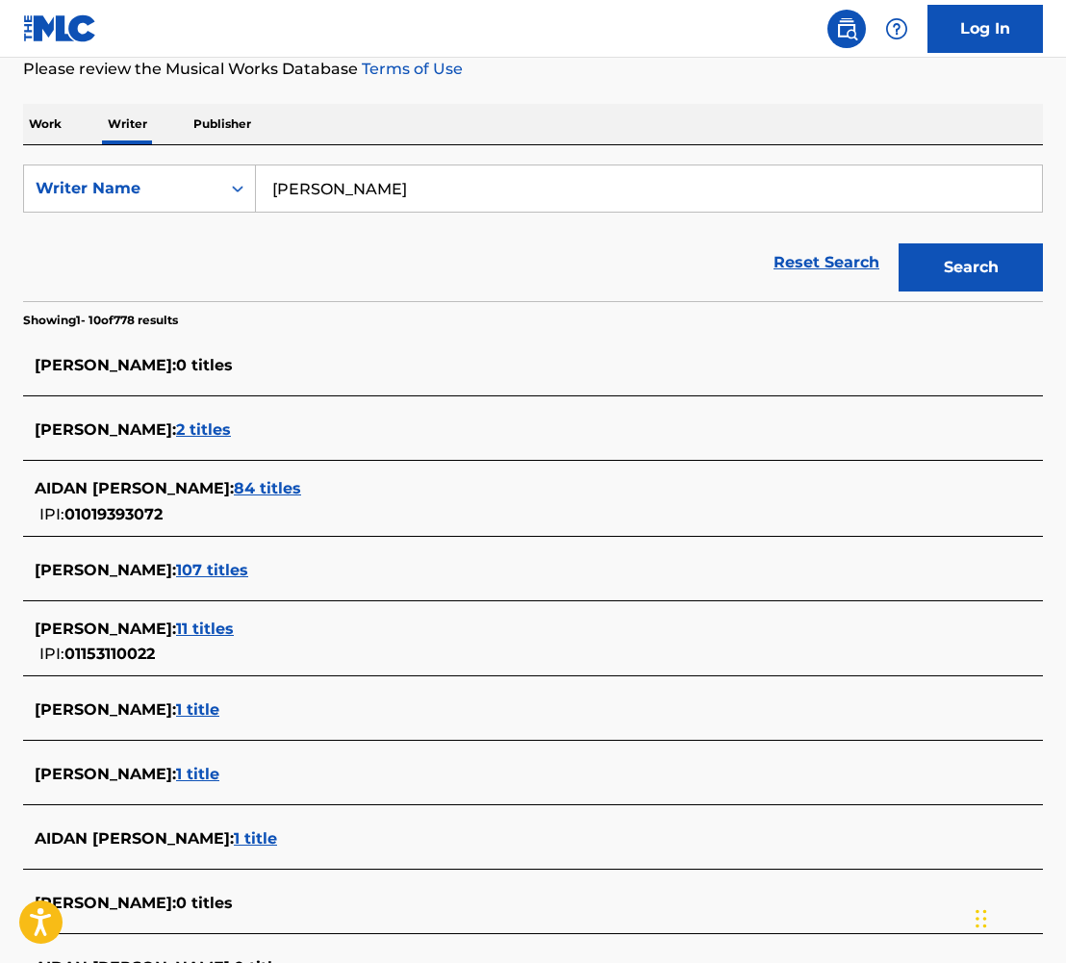
scroll to position [500, 0]
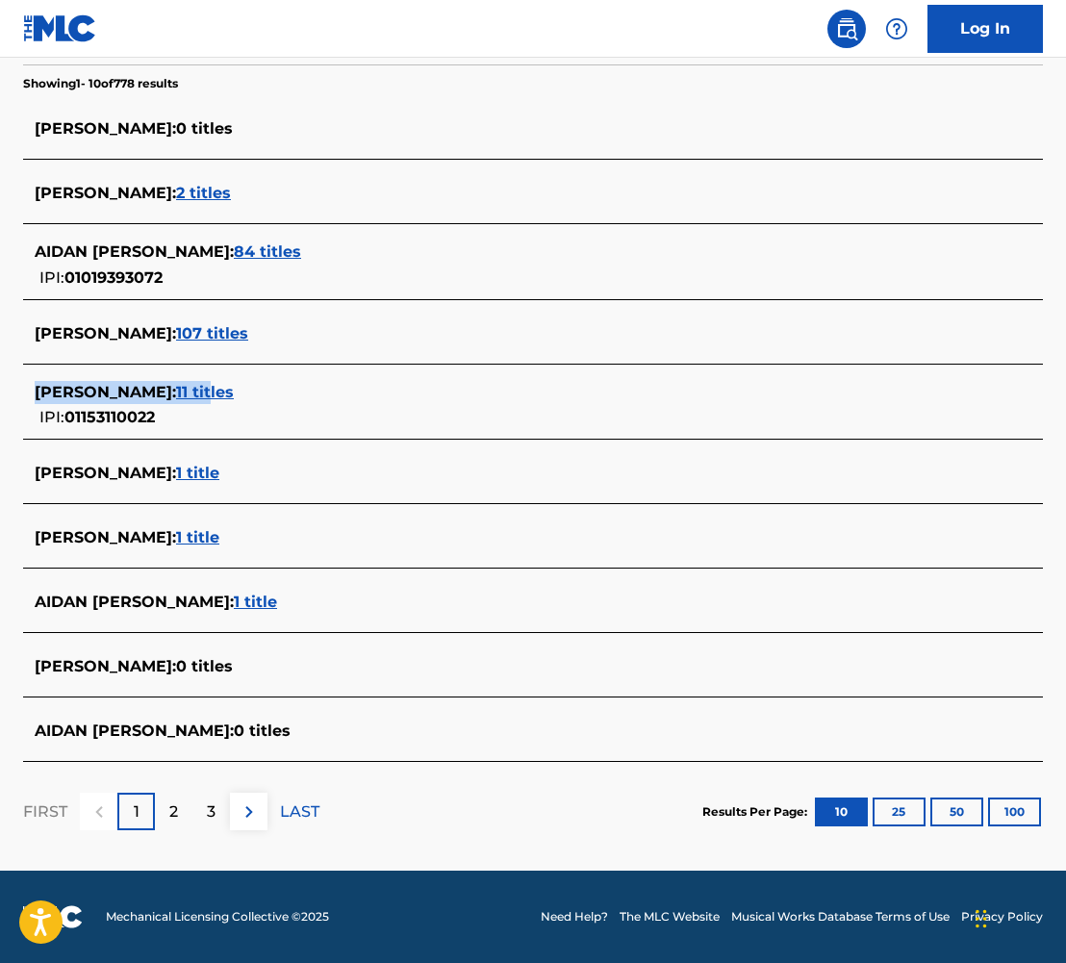
drag, startPoint x: 228, startPoint y: 396, endPoint x: 420, endPoint y: 372, distance: 193.8
click at [420, 372] on div "[PERSON_NAME] : 11 titles IPI: 01153110022" at bounding box center [532, 405] width 1019 height 68
click at [301, 245] on span "84 titles" at bounding box center [267, 251] width 67 height 18
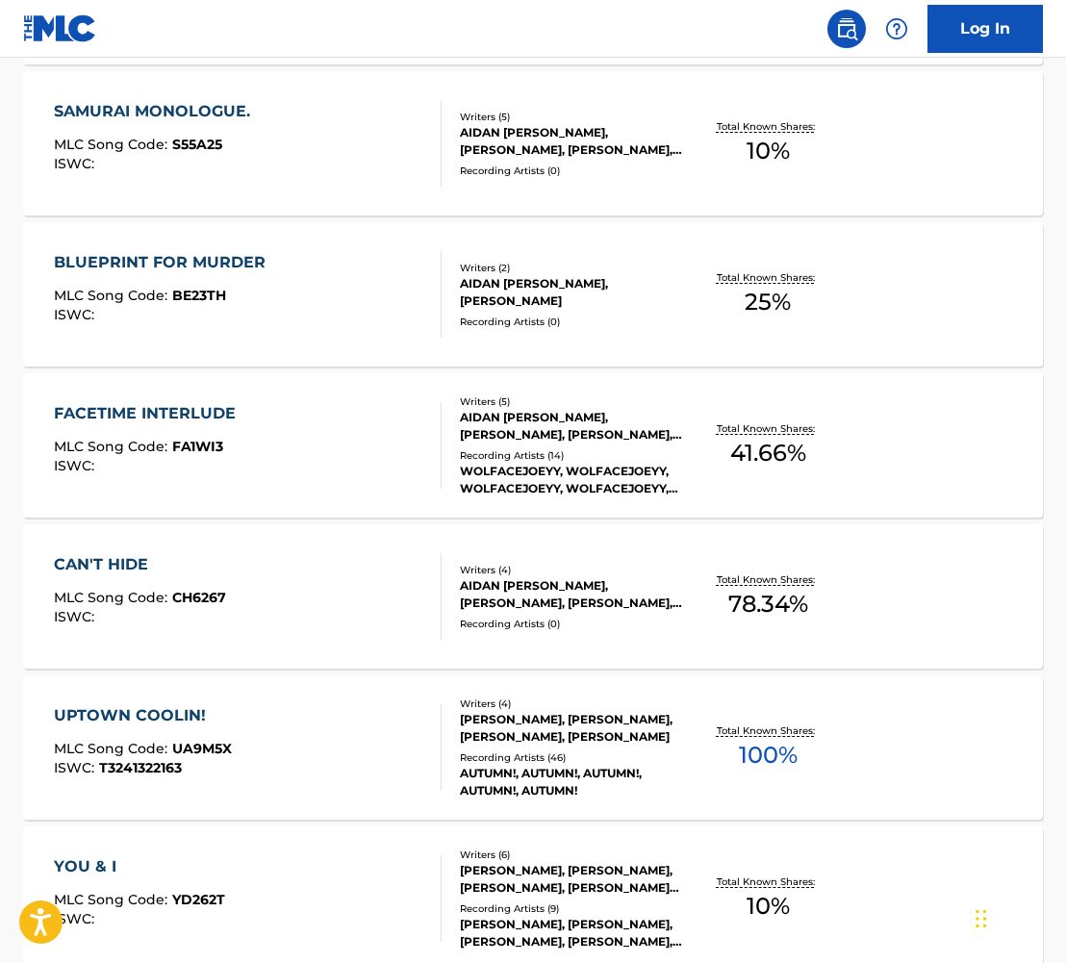
scroll to position [885, 0]
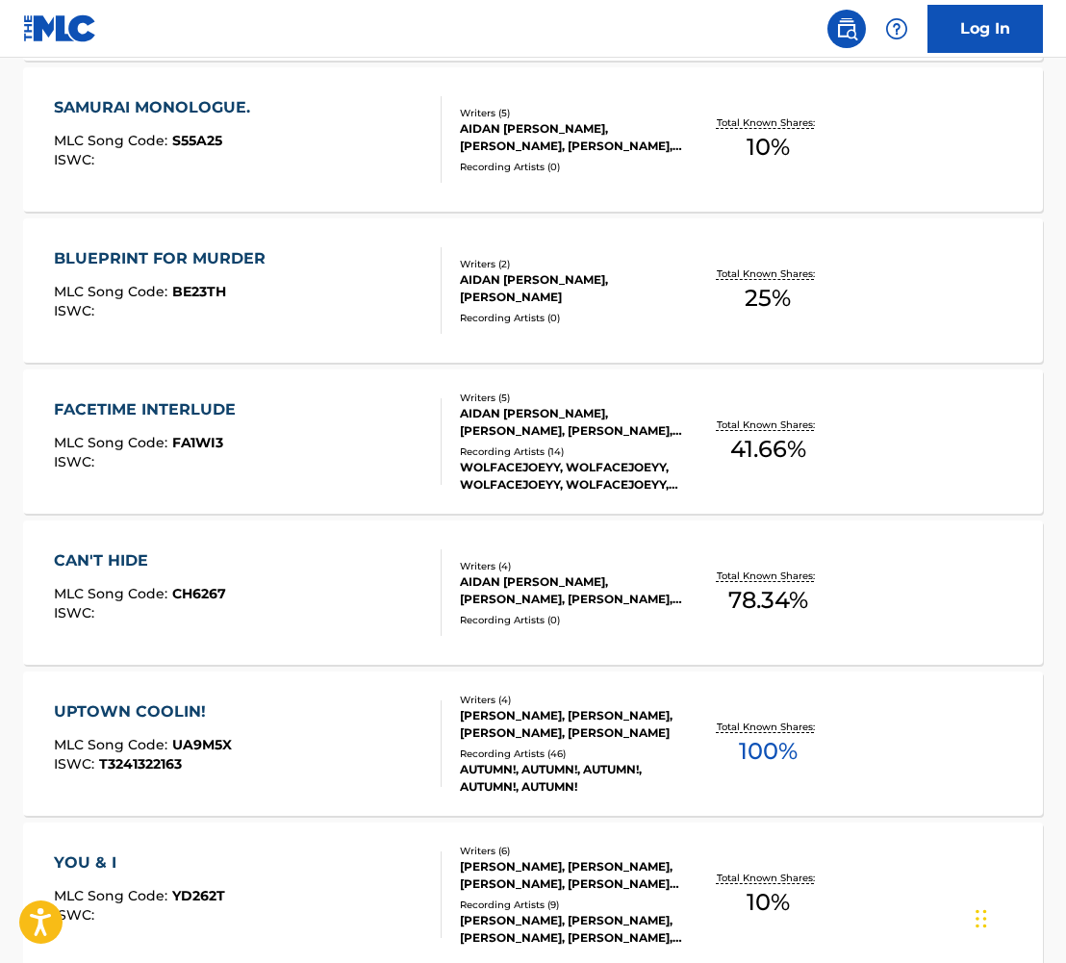
click at [118, 554] on div "CAN'T HIDE" at bounding box center [140, 560] width 172 height 23
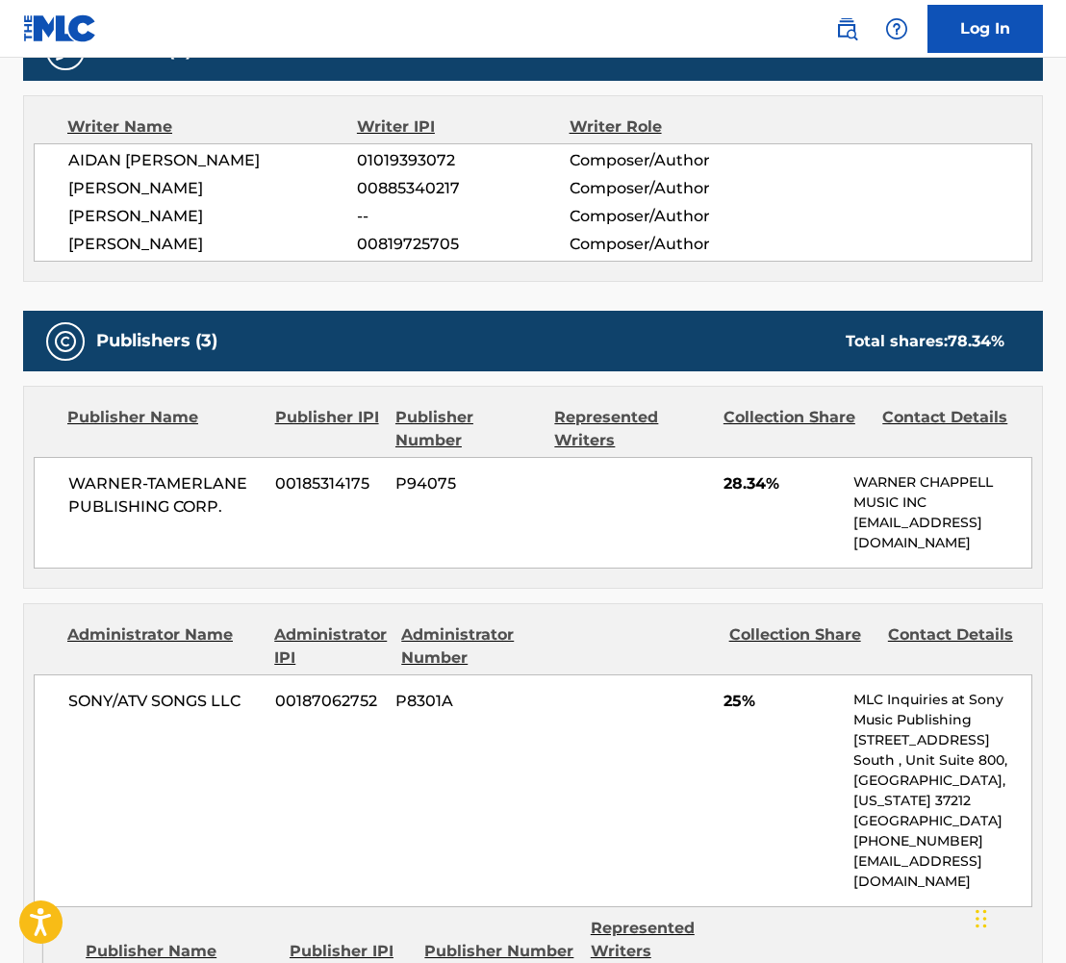
scroll to position [638, 0]
